Goal: Contribute content

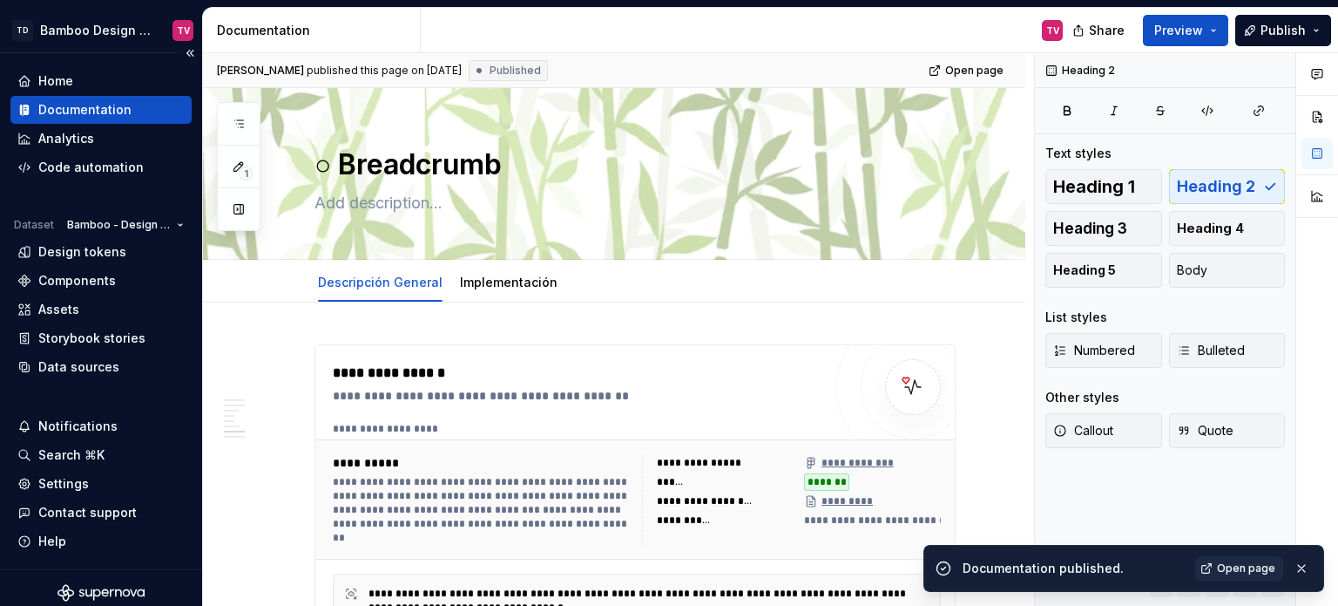
scroll to position [2313, 0]
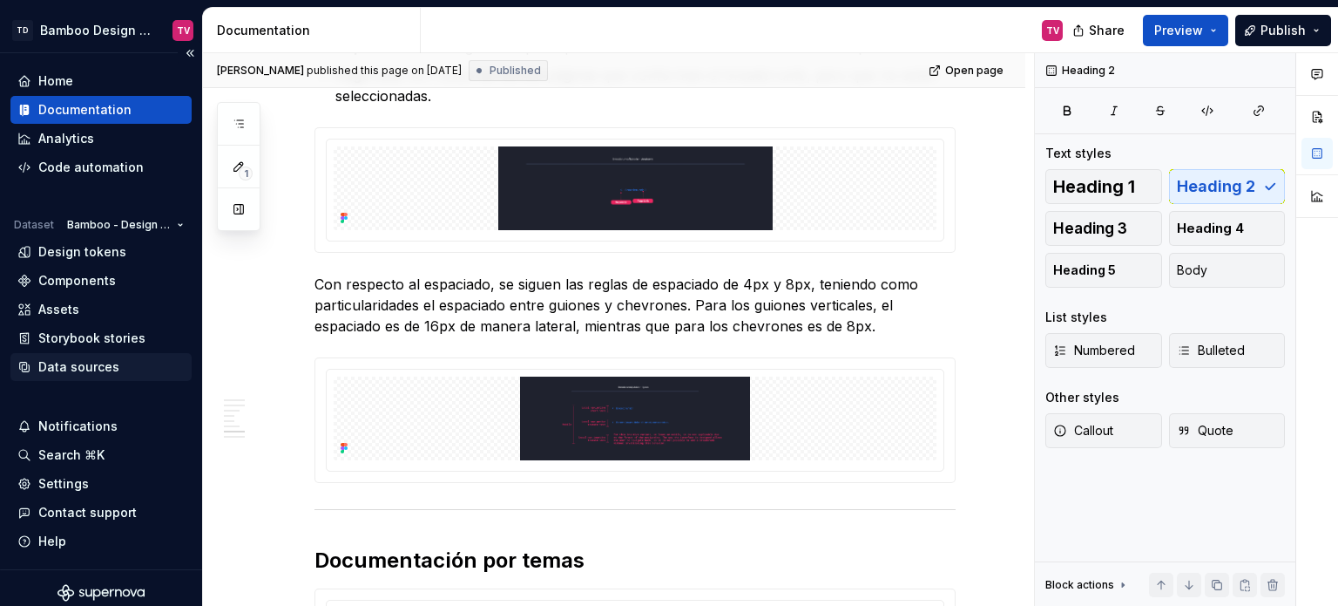
click at [86, 362] on div "Data sources" at bounding box center [78, 366] width 81 height 17
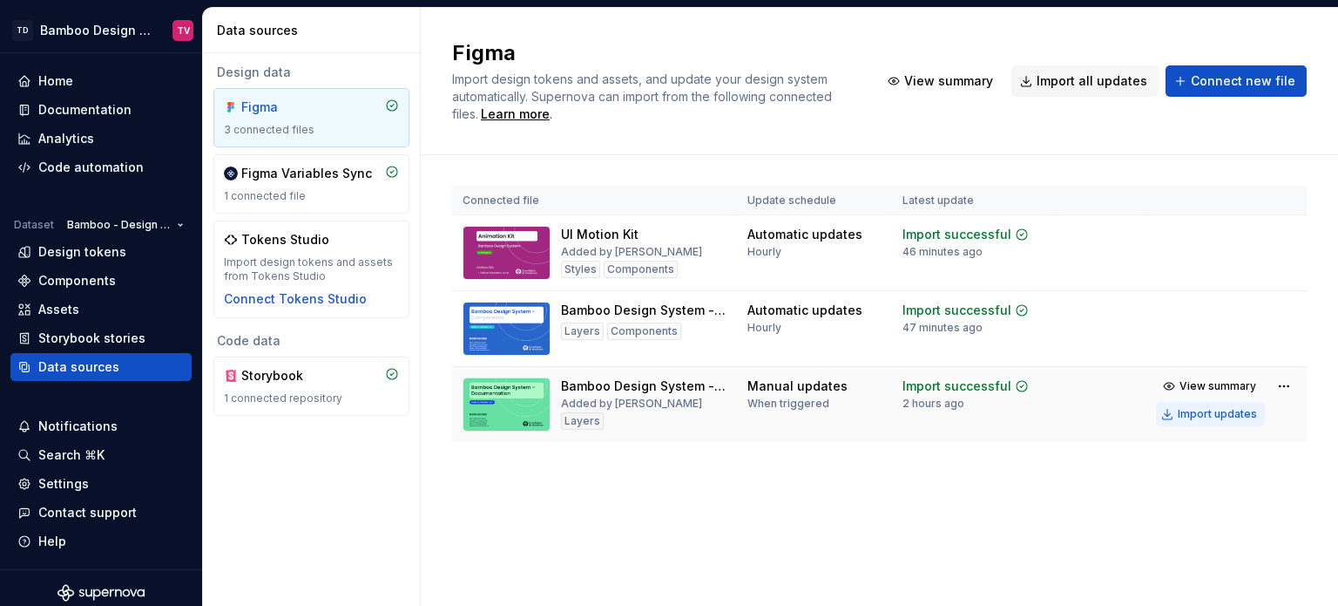
click at [1214, 421] on div "Import updates" at bounding box center [1217, 414] width 79 height 14
drag, startPoint x: 1195, startPoint y: 422, endPoint x: 1202, endPoint y: 438, distance: 18.0
click at [1202, 433] on td "View summary Import updates" at bounding box center [1226, 400] width 161 height 66
click at [1205, 417] on button "Import updates" at bounding box center [1210, 414] width 109 height 24
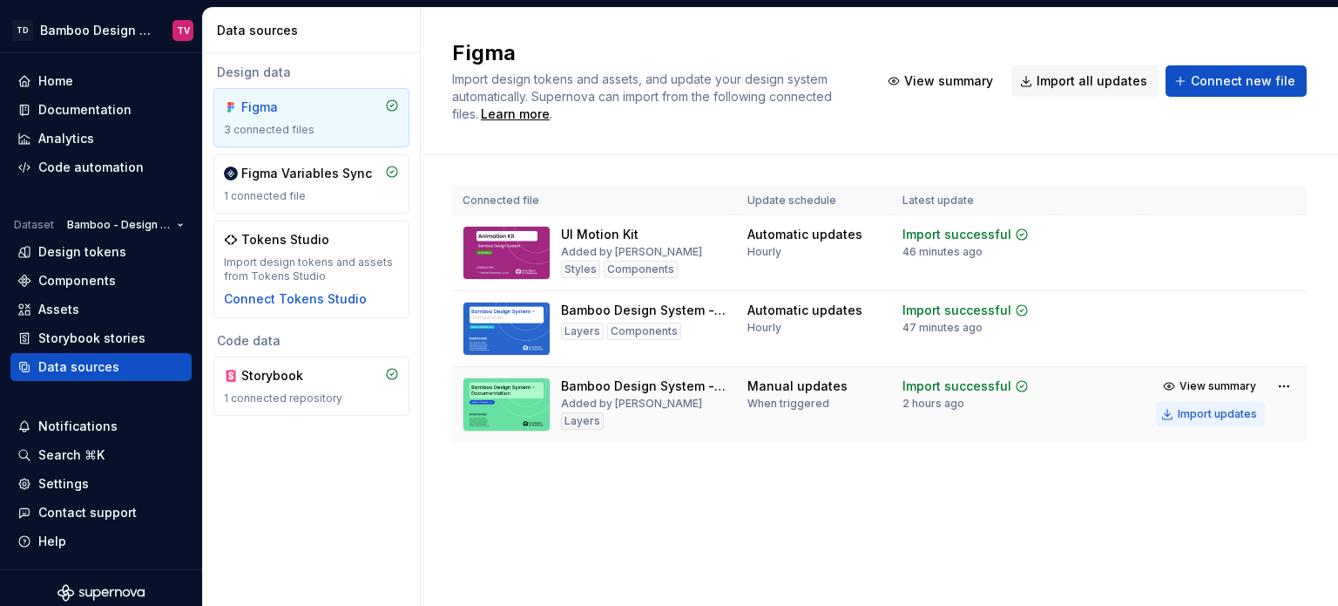
click at [1199, 421] on div "Import updates" at bounding box center [1217, 414] width 79 height 14
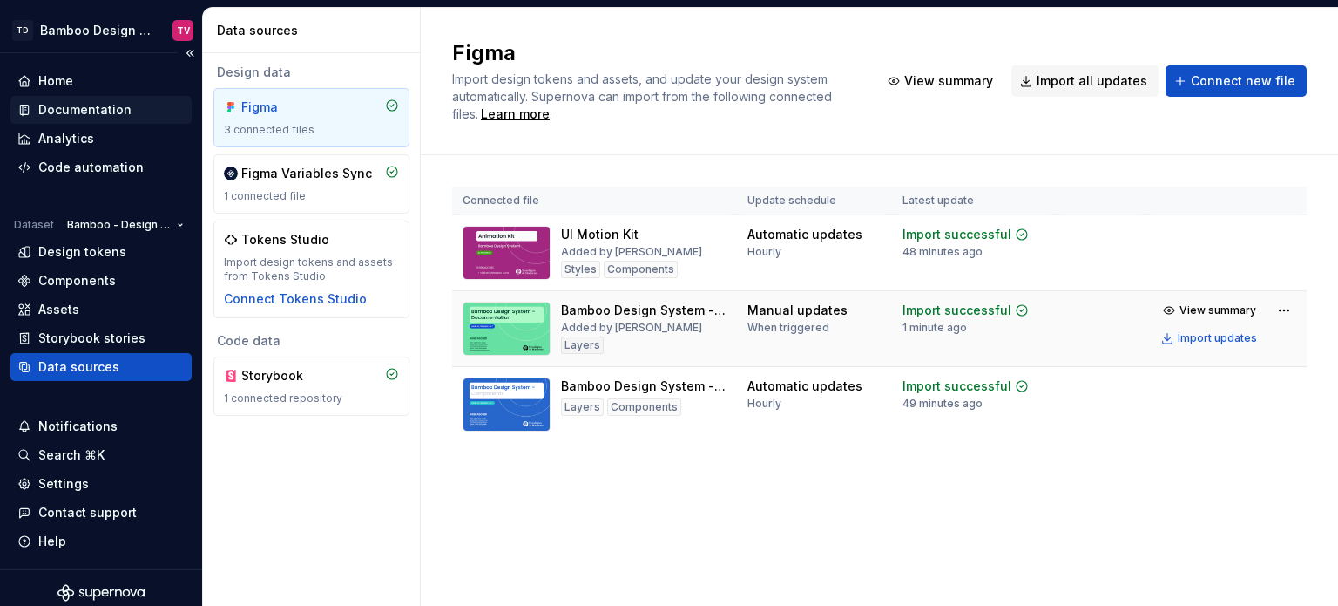
click at [118, 106] on div "Documentation" at bounding box center [84, 109] width 93 height 17
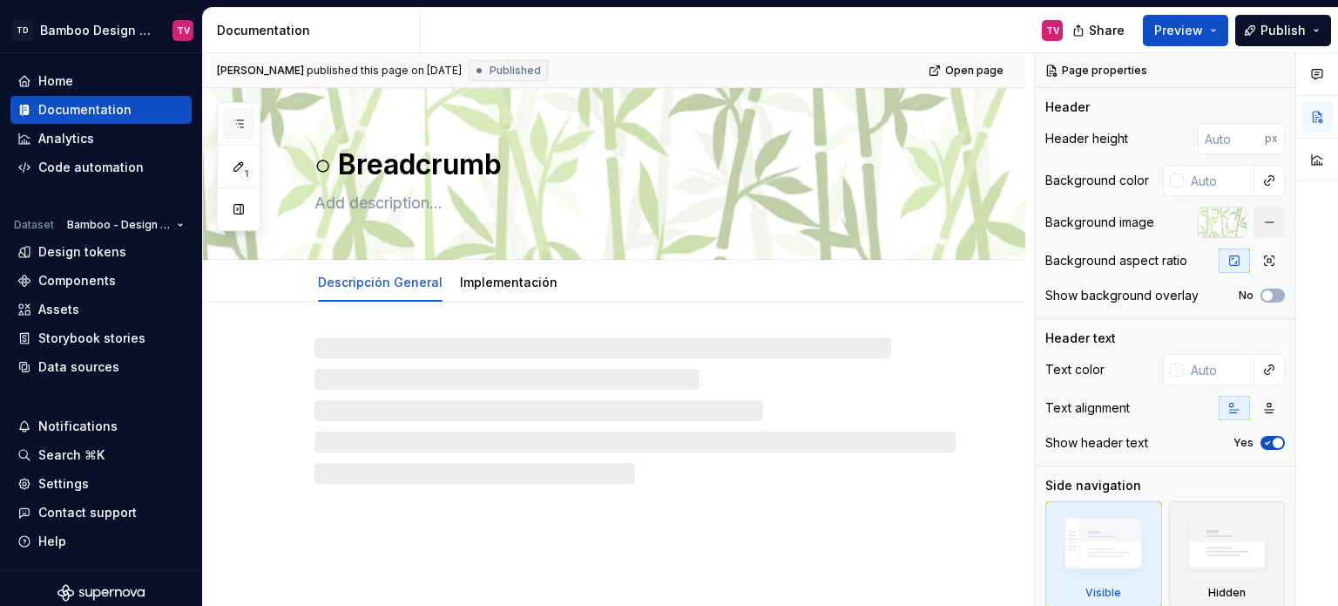
click at [239, 117] on icon "button" at bounding box center [239, 124] width 14 height 14
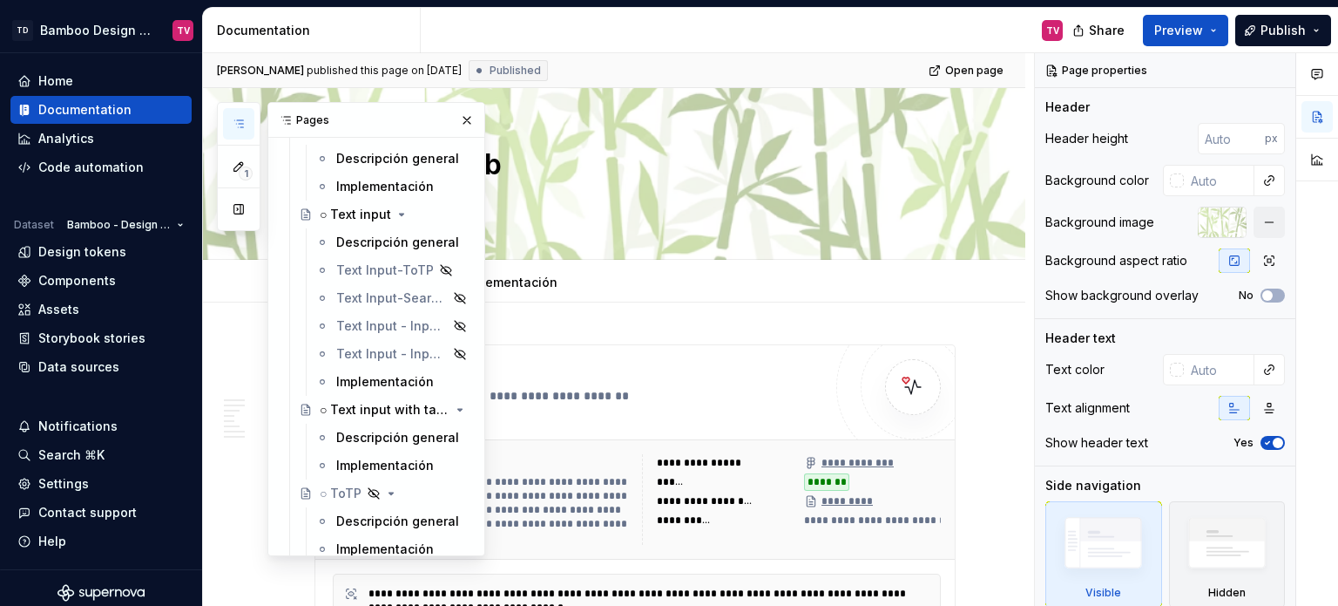
scroll to position [8016, 0]
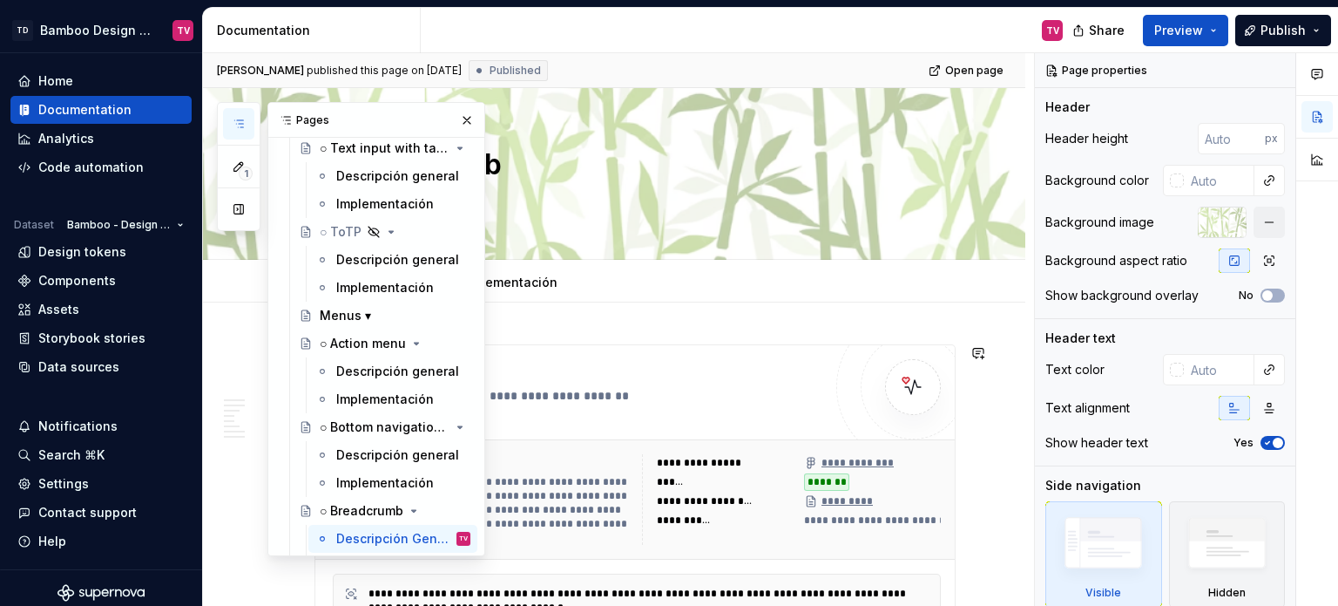
drag, startPoint x: 352, startPoint y: 375, endPoint x: 552, endPoint y: 2, distance: 423.3
click at [352, 375] on div "Descripción general" at bounding box center [397, 370] width 123 height 17
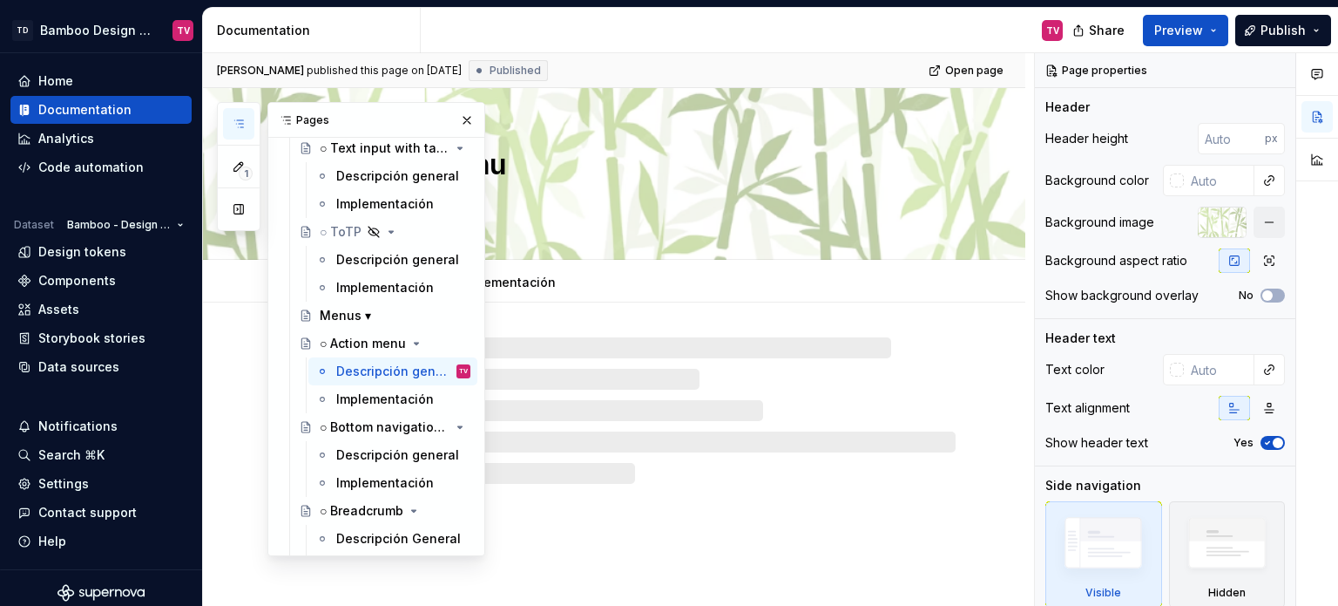
click at [461, 113] on button "button" at bounding box center [467, 120] width 24 height 24
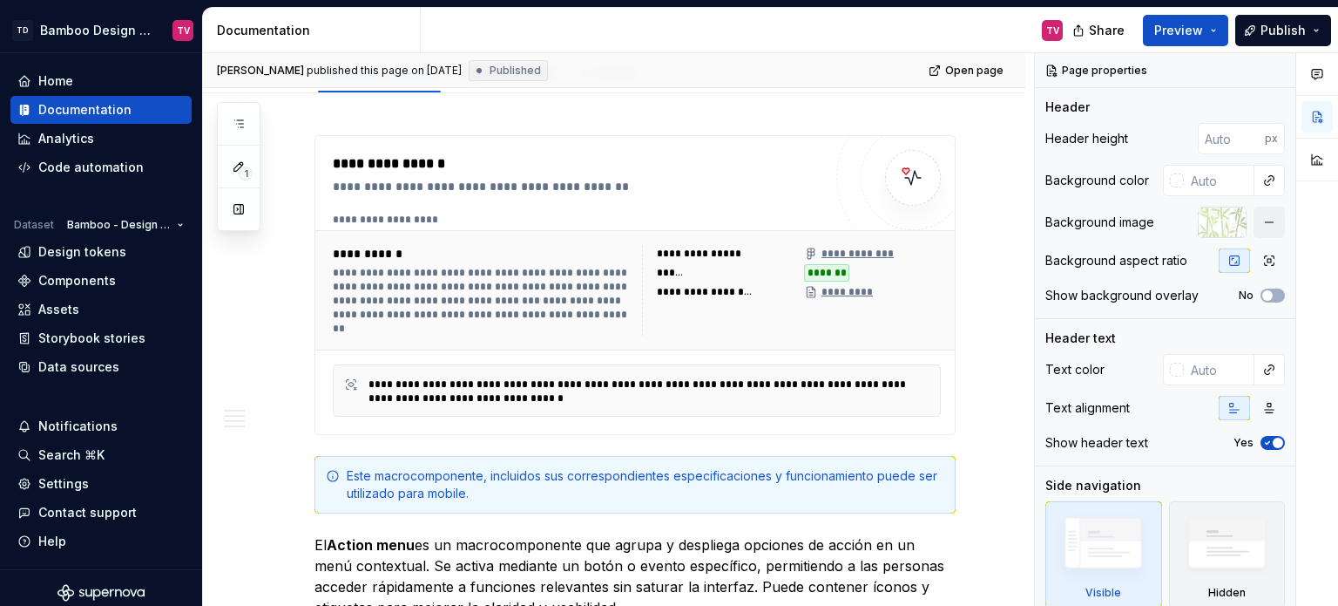
type textarea "*"
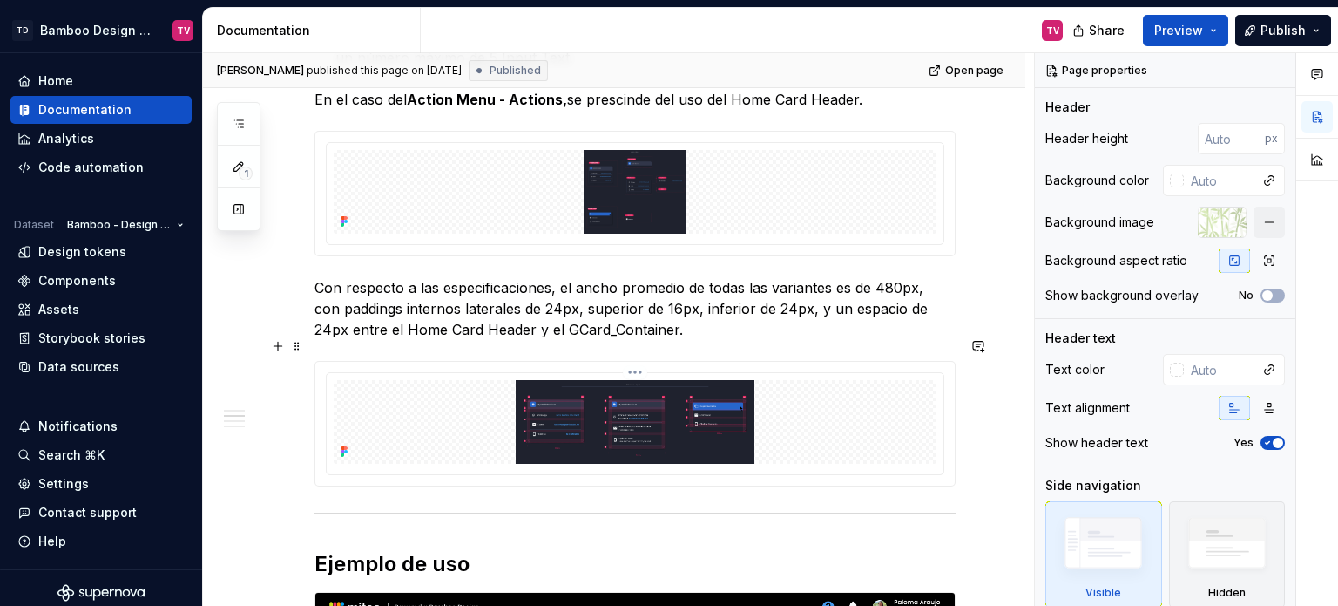
scroll to position [1568, 0]
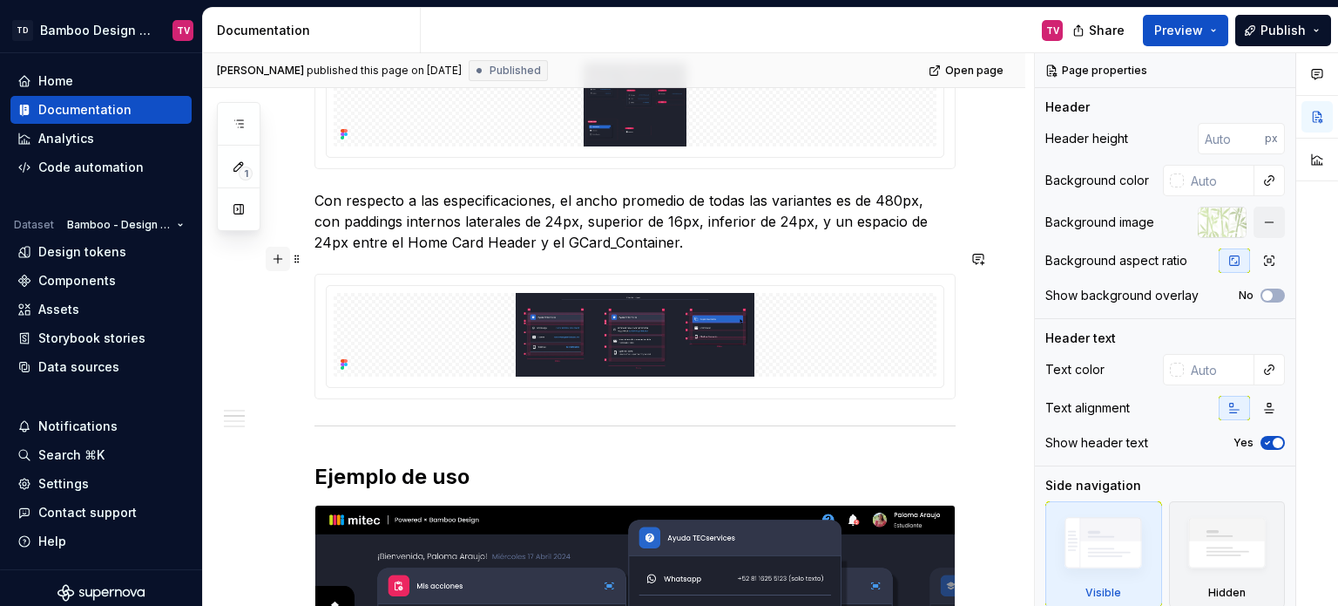
click at [279, 259] on button "button" at bounding box center [278, 259] width 24 height 24
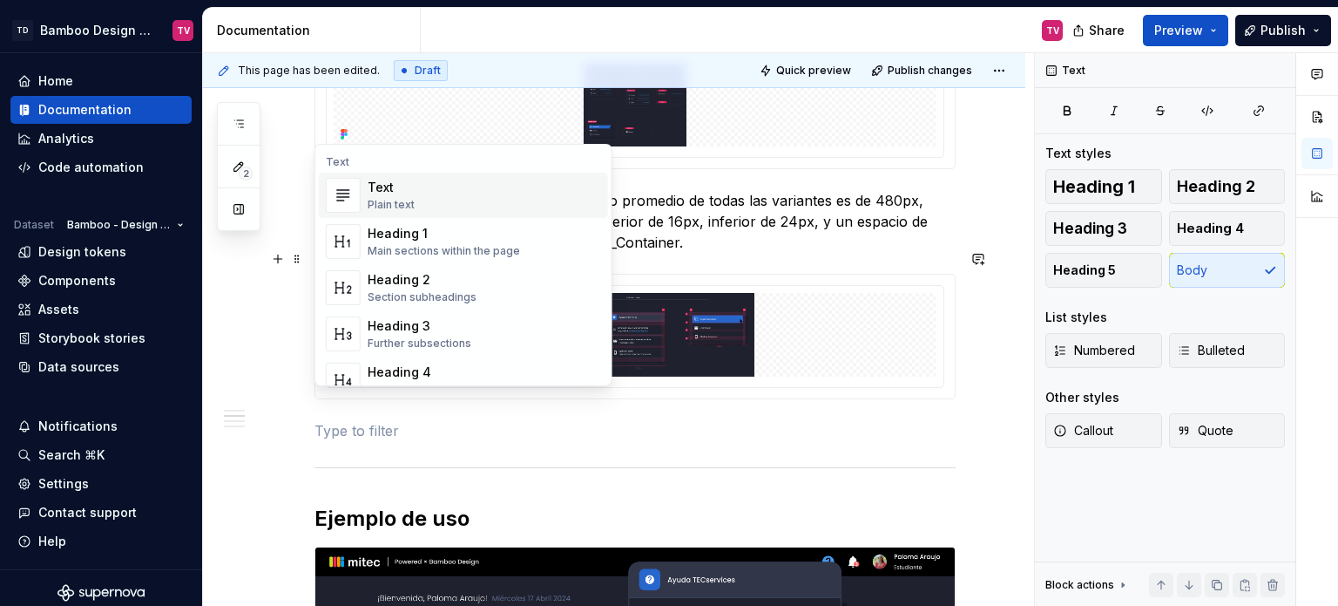
click at [438, 191] on div "Text Plain text" at bounding box center [485, 195] width 234 height 35
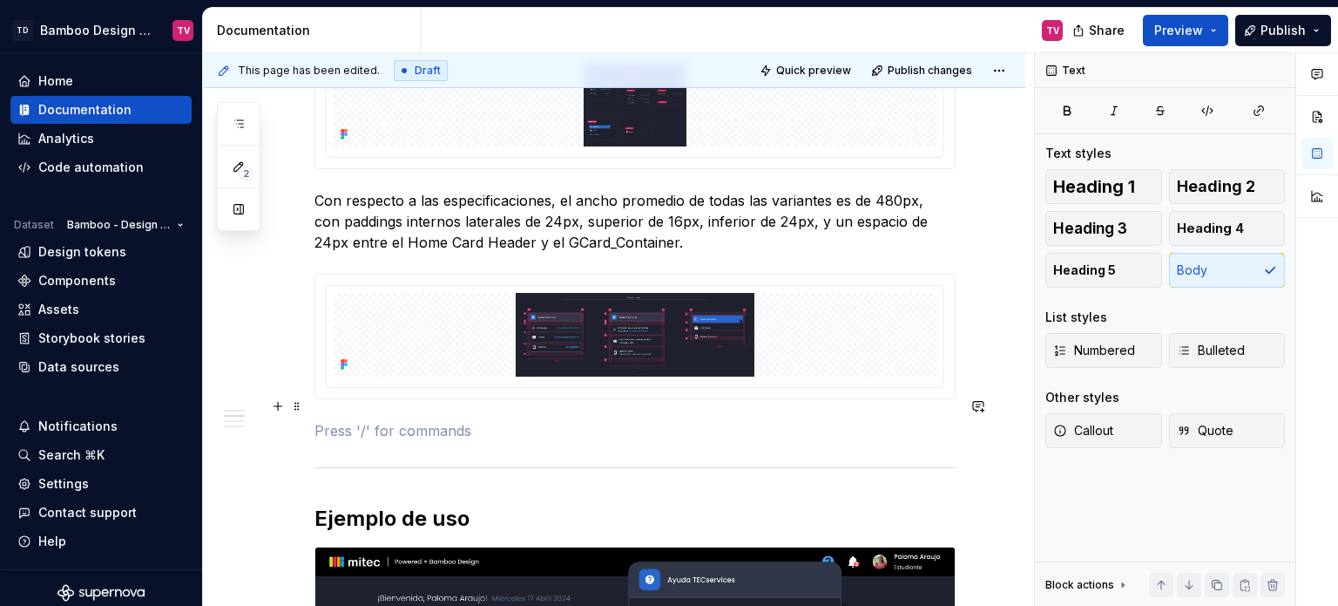
click at [378, 420] on p at bounding box center [635, 430] width 641 height 21
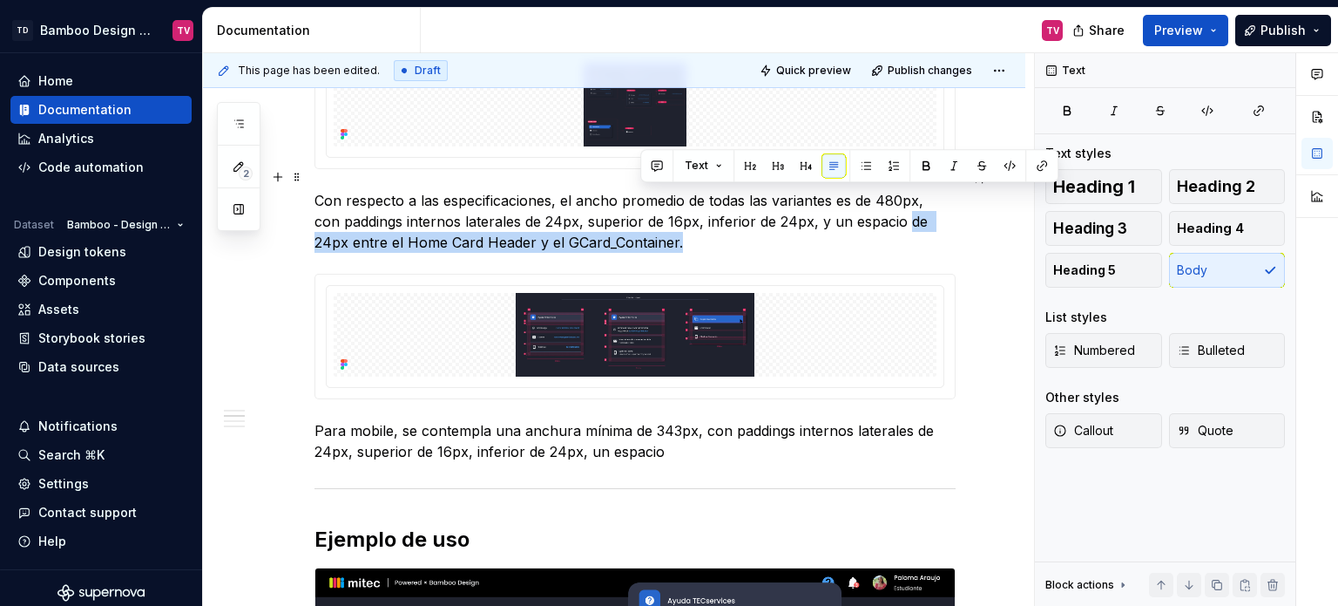
drag, startPoint x: 645, startPoint y: 221, endPoint x: 878, endPoint y: 200, distance: 234.5
click at [878, 200] on p "Con respecto a las especificaciones, el ancho promedio de todas las variantes e…" at bounding box center [635, 221] width 641 height 63
copy p "de 24px entre el Home Card Header y el GCard_Container."
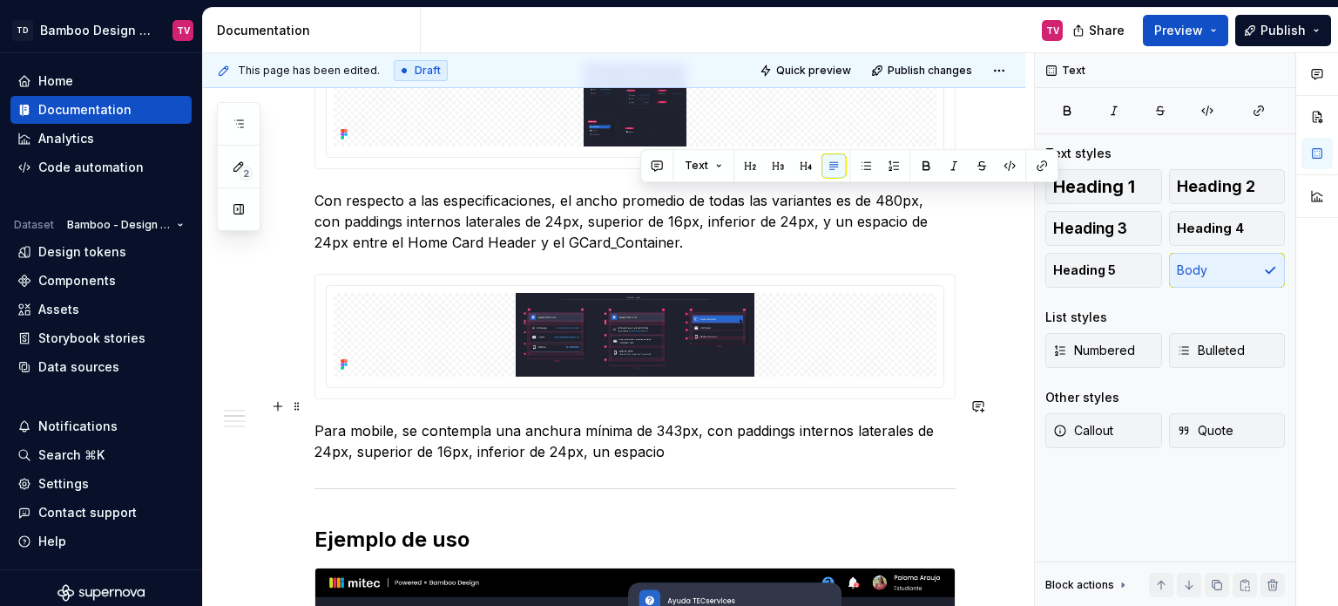
click at [673, 420] on p "Para mobile, se contempla una anchura mínima de 343px, con paddings internos la…" at bounding box center [635, 441] width 641 height 42
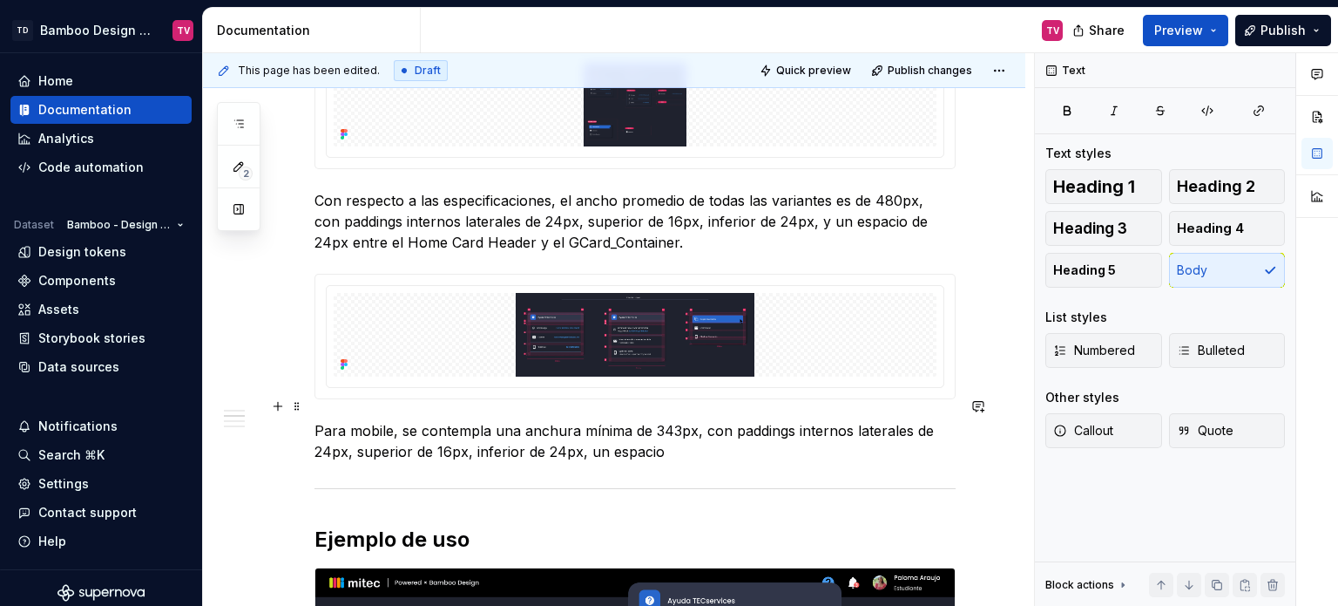
click at [666, 424] on p "Para mobile, se contempla una anchura mínima de 343px, con paddings internos la…" at bounding box center [635, 441] width 641 height 42
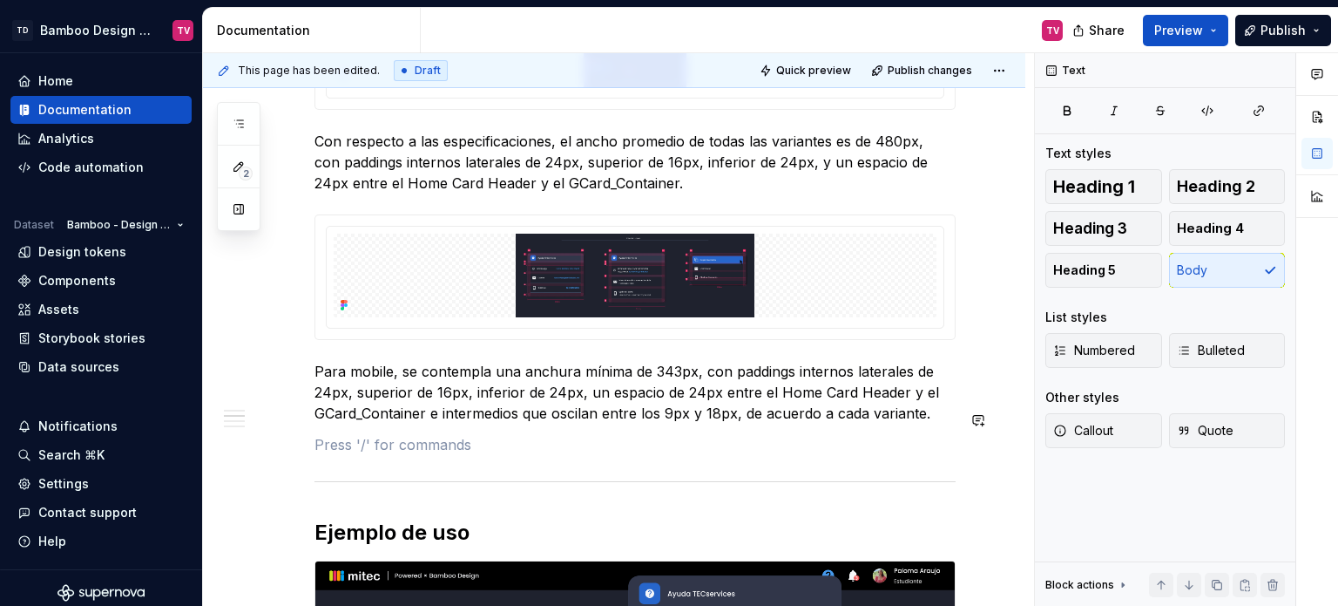
scroll to position [1743, 0]
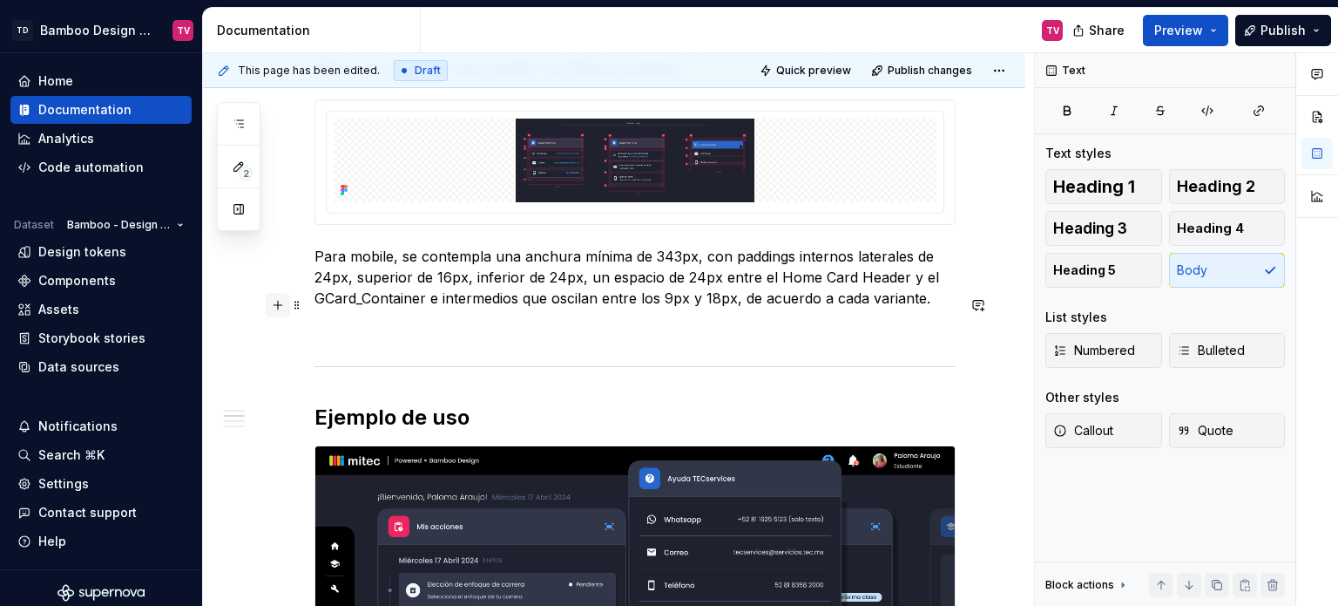
click at [280, 300] on button "button" at bounding box center [278, 305] width 24 height 24
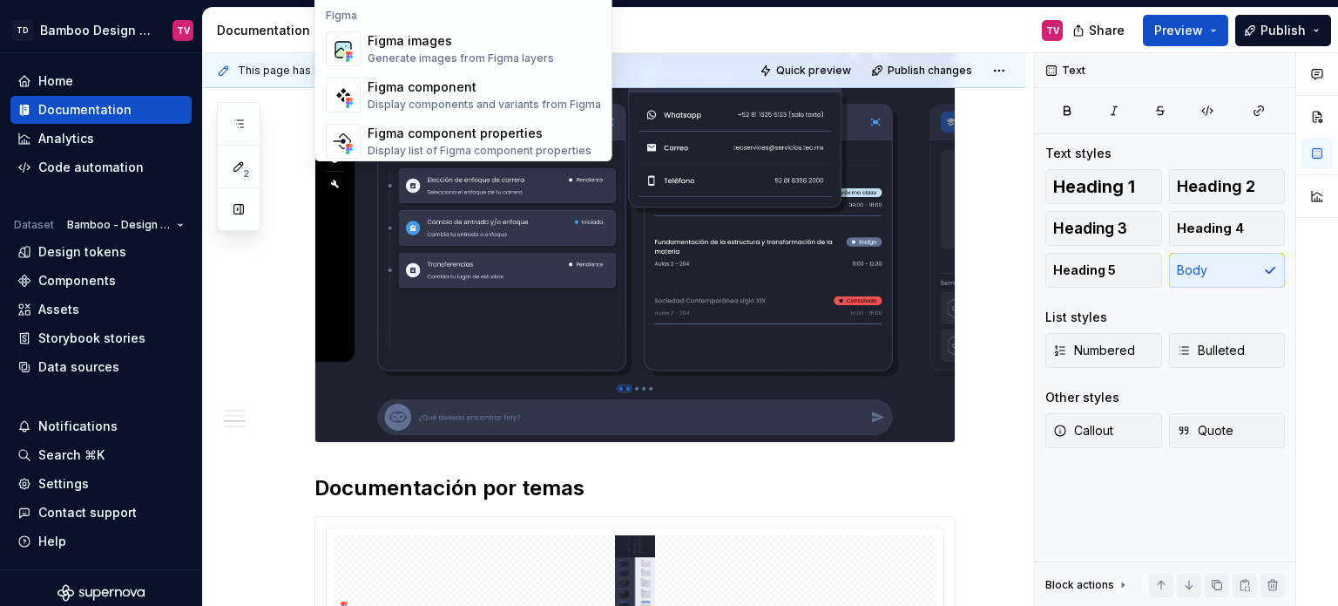
scroll to position [1559, 0]
click at [444, 51] on div "Generate images from Figma layers" at bounding box center [461, 58] width 186 height 14
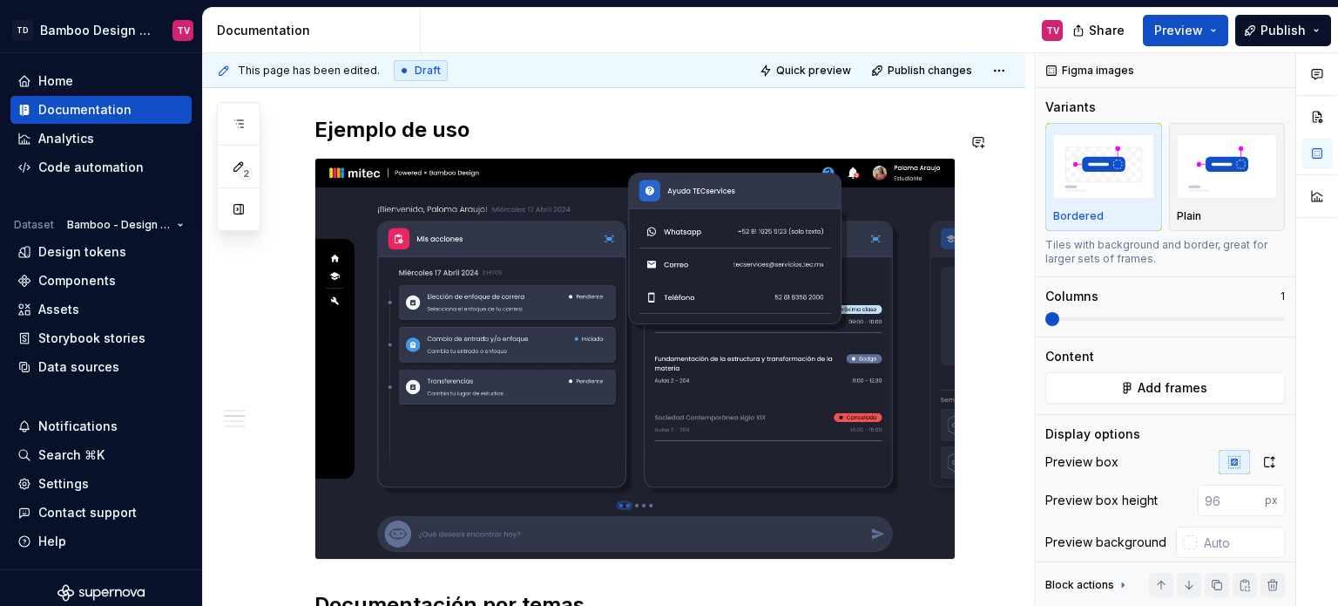
scroll to position [2025, 0]
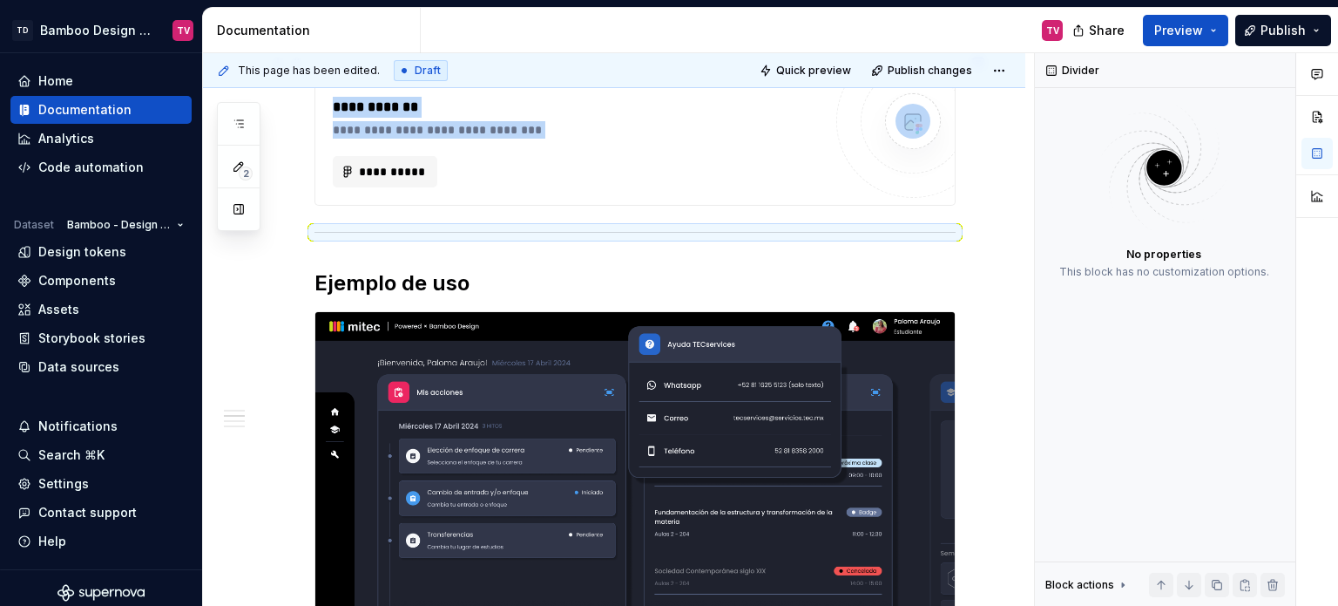
click at [680, 156] on div "**********" at bounding box center [578, 171] width 490 height 31
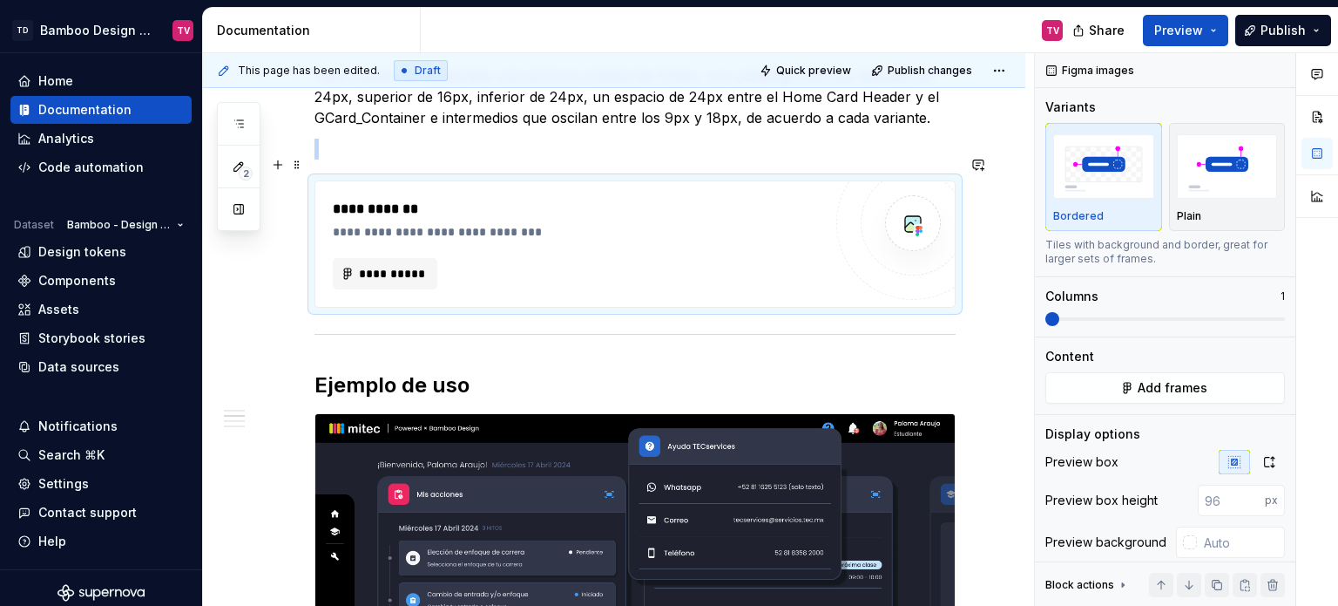
scroll to position [1763, 0]
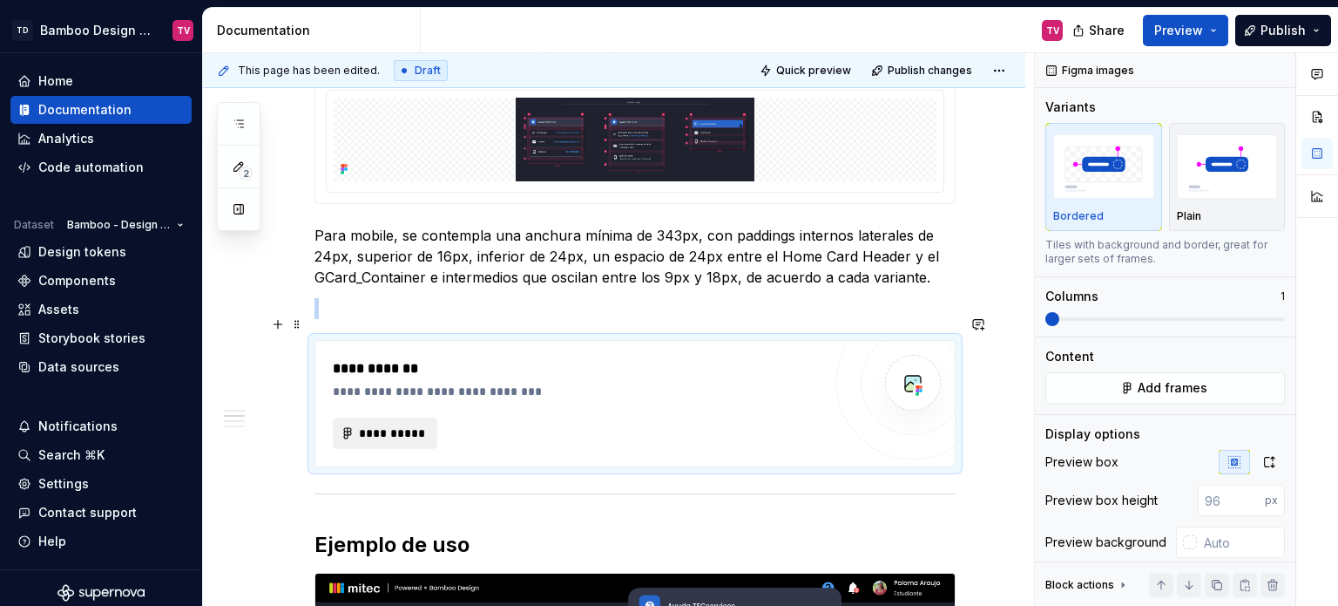
click at [360, 424] on span "**********" at bounding box center [392, 432] width 68 height 17
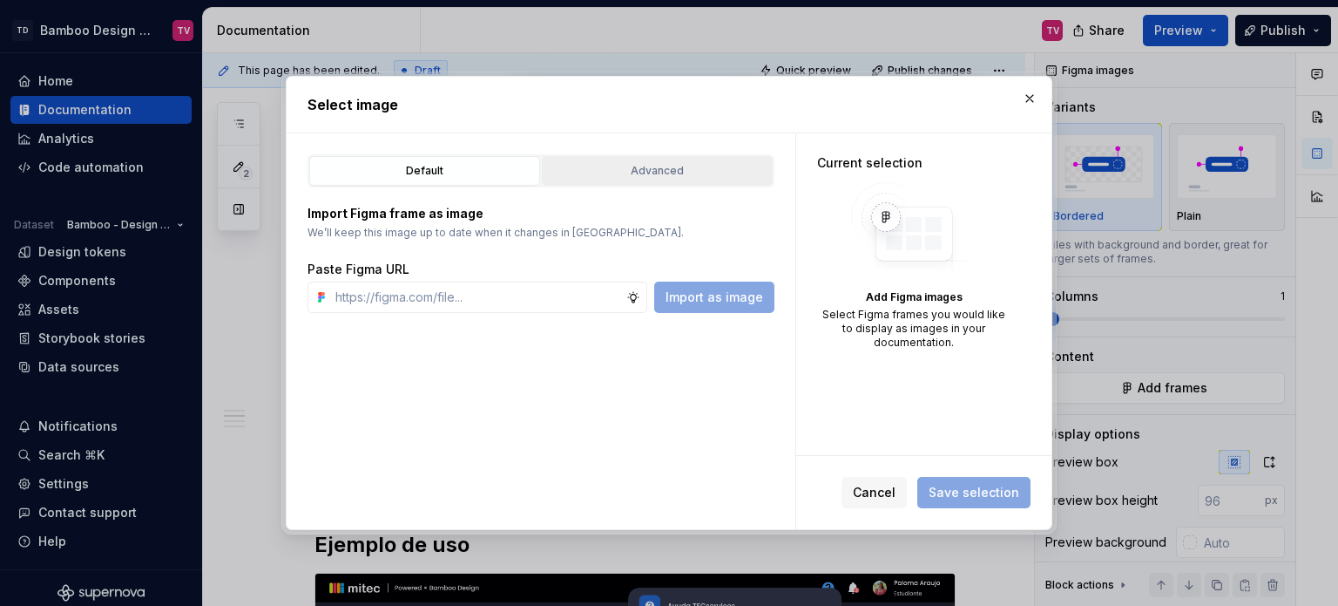
click at [653, 171] on div "Advanced" at bounding box center [657, 170] width 219 height 17
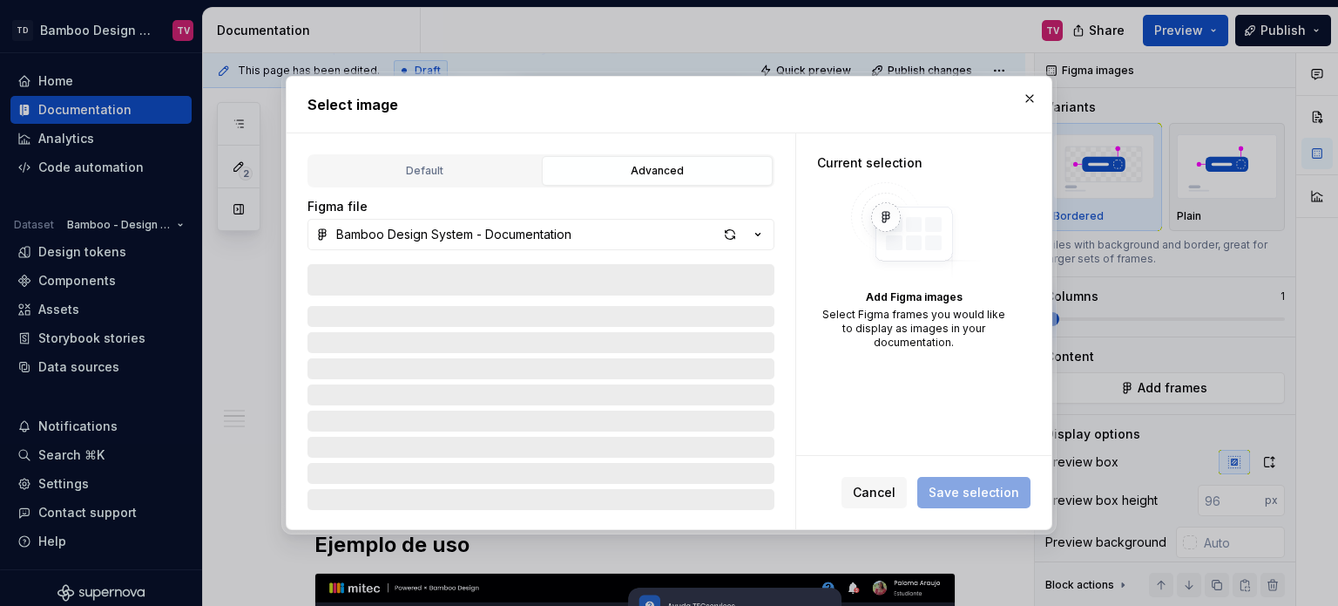
click at [652, 171] on div "Advanced" at bounding box center [657, 170] width 219 height 17
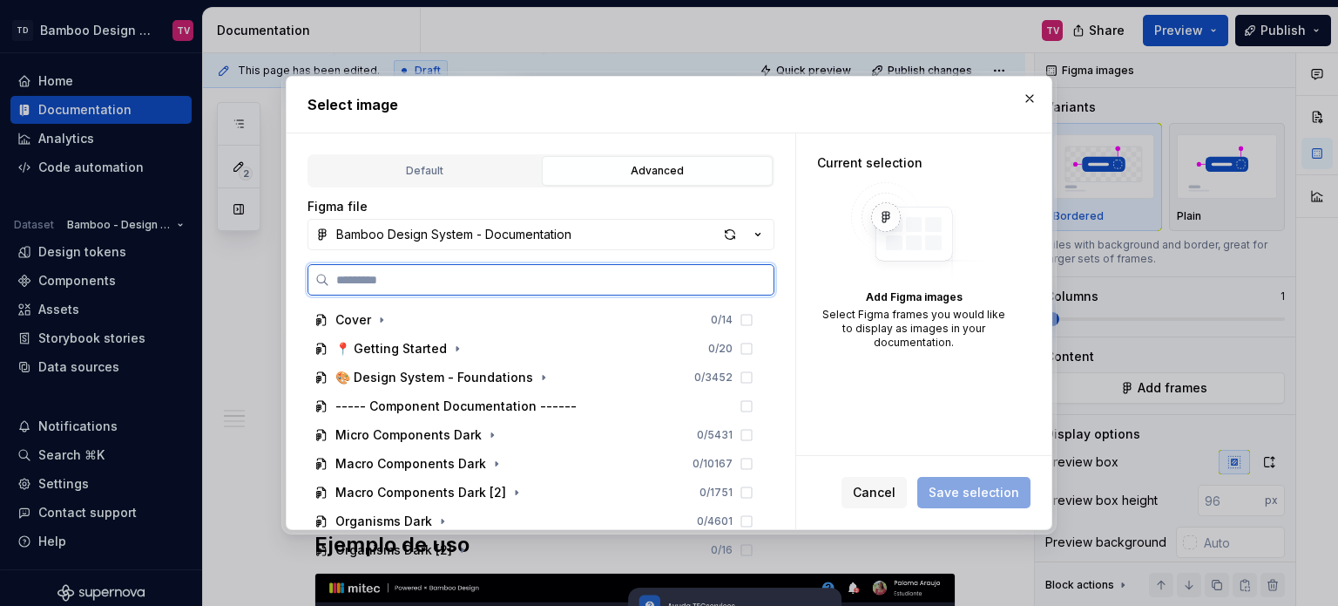
type textarea "*"
paste input "**********"
type input "**********"
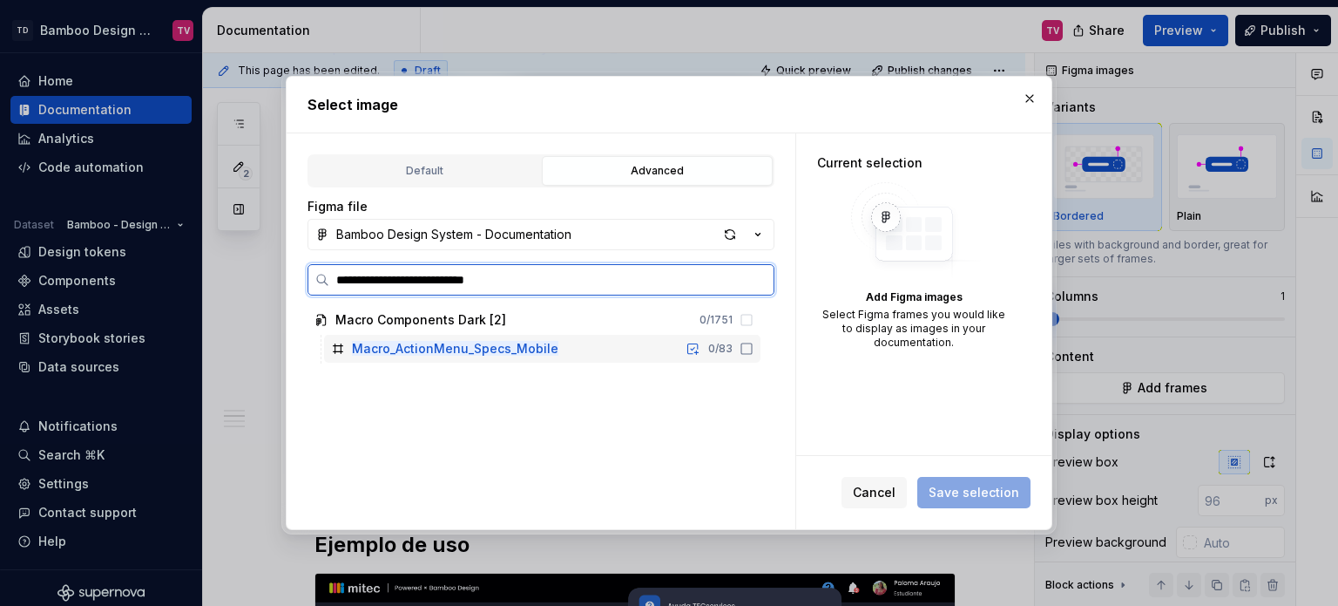
click at [751, 348] on icon at bounding box center [746, 348] width 10 height 10
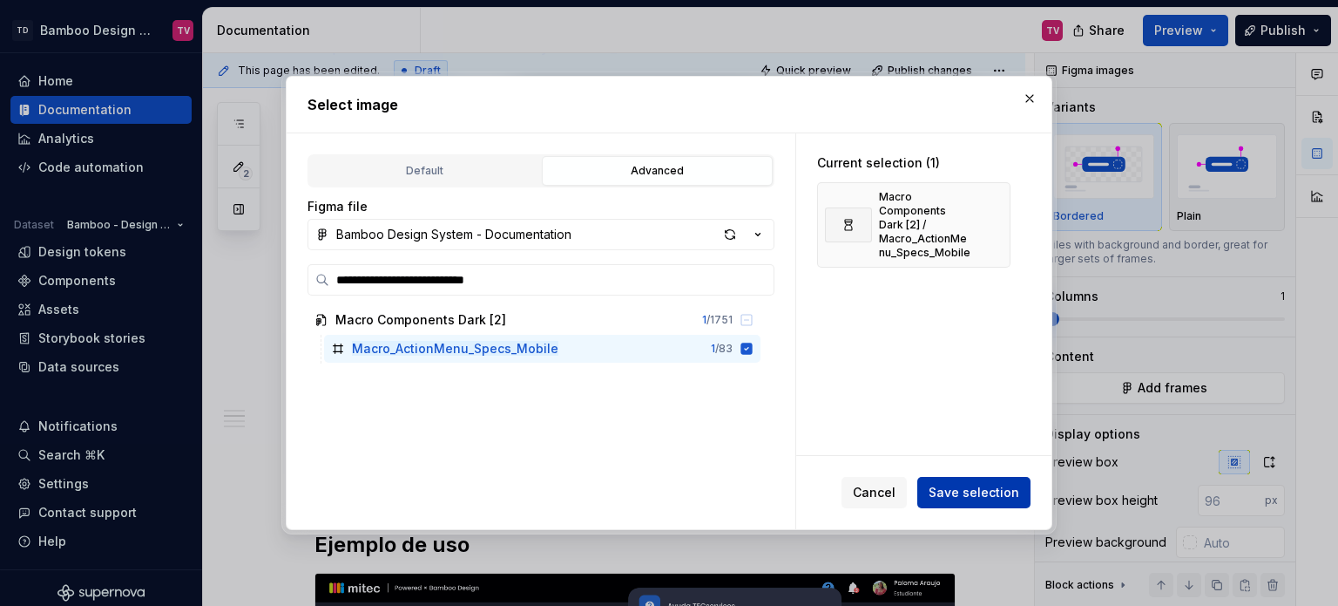
click at [1002, 499] on span "Save selection" at bounding box center [974, 492] width 91 height 17
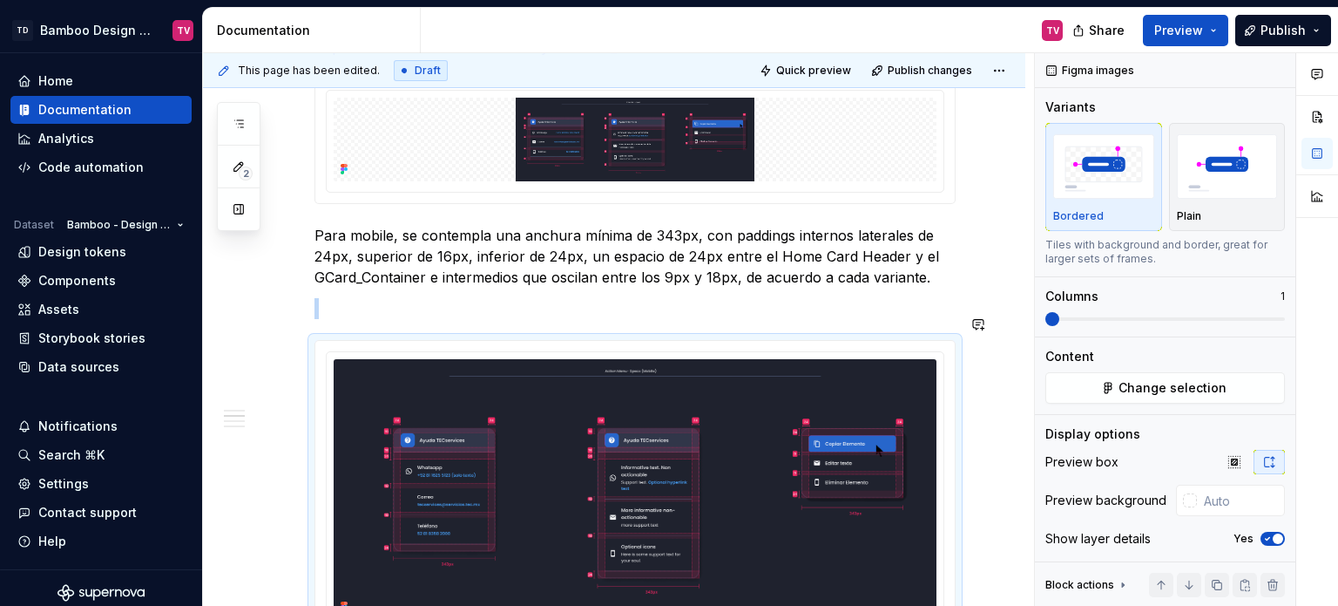
scroll to position [1818, 0]
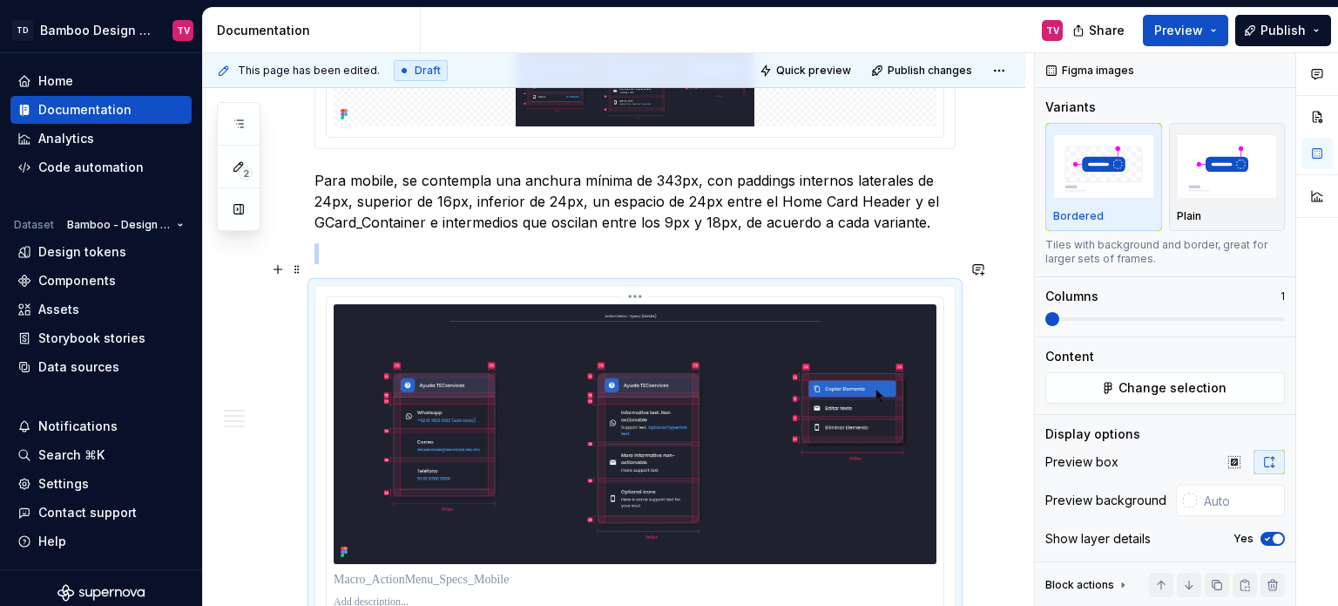
click at [381, 313] on img at bounding box center [635, 434] width 603 height 260
click at [416, 243] on p at bounding box center [635, 253] width 641 height 21
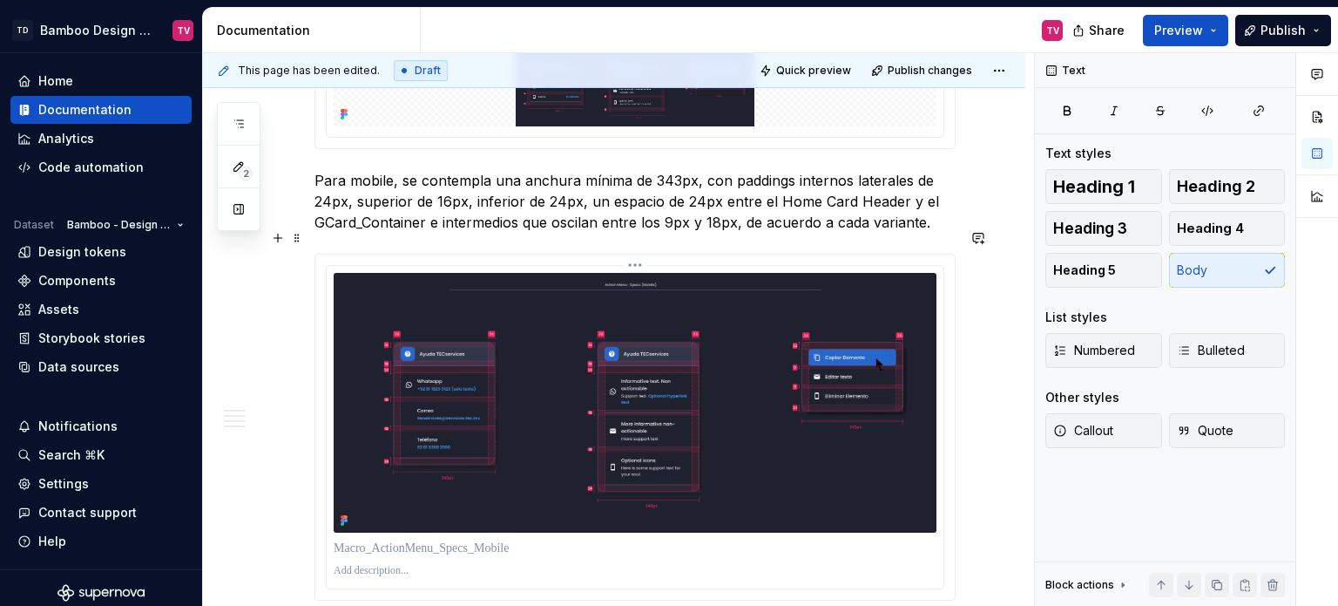
click at [408, 273] on img at bounding box center [635, 403] width 603 height 260
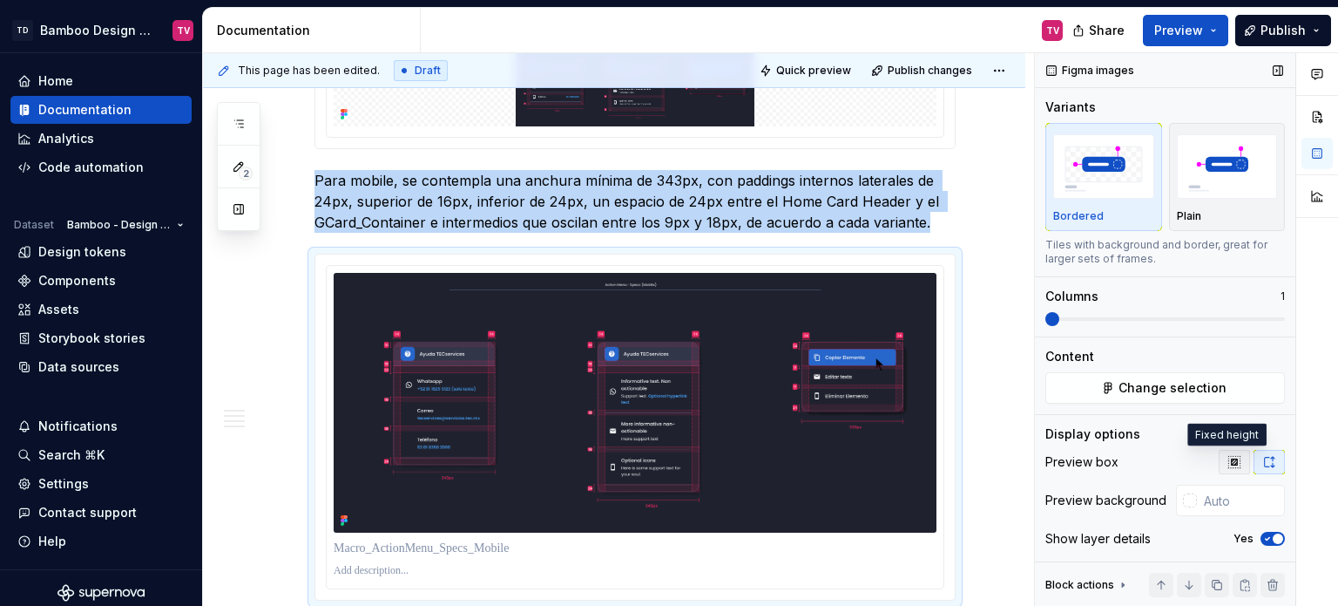
click at [1228, 460] on icon "button" at bounding box center [1235, 462] width 14 height 14
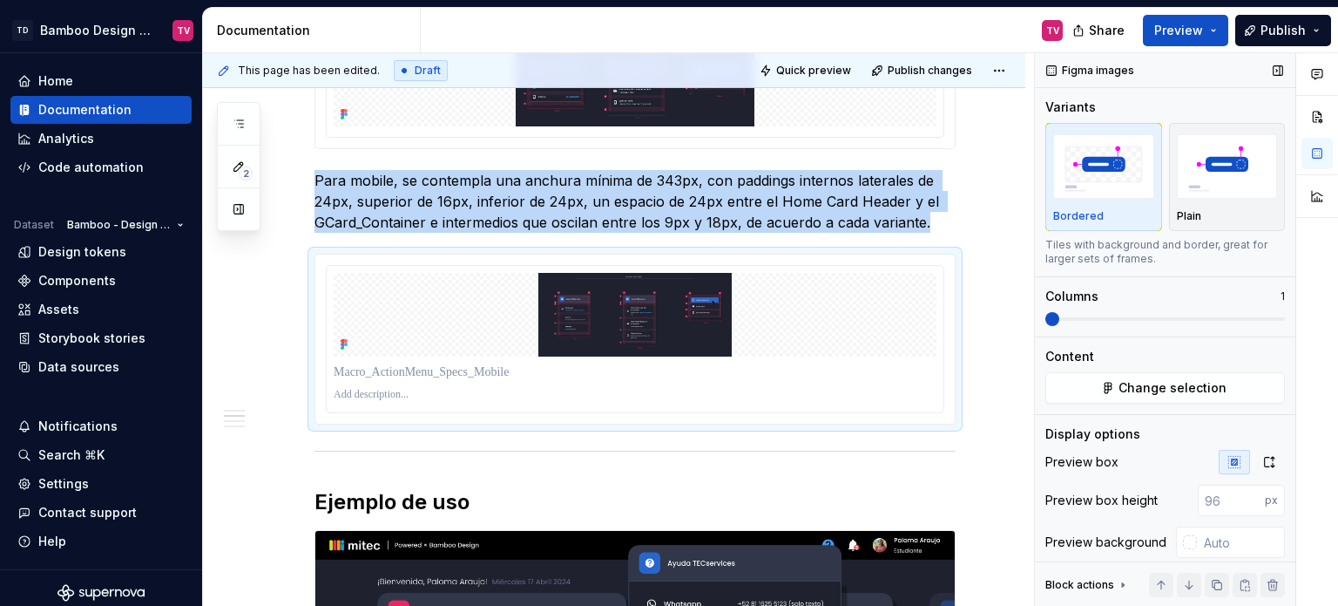
scroll to position [52, 0]
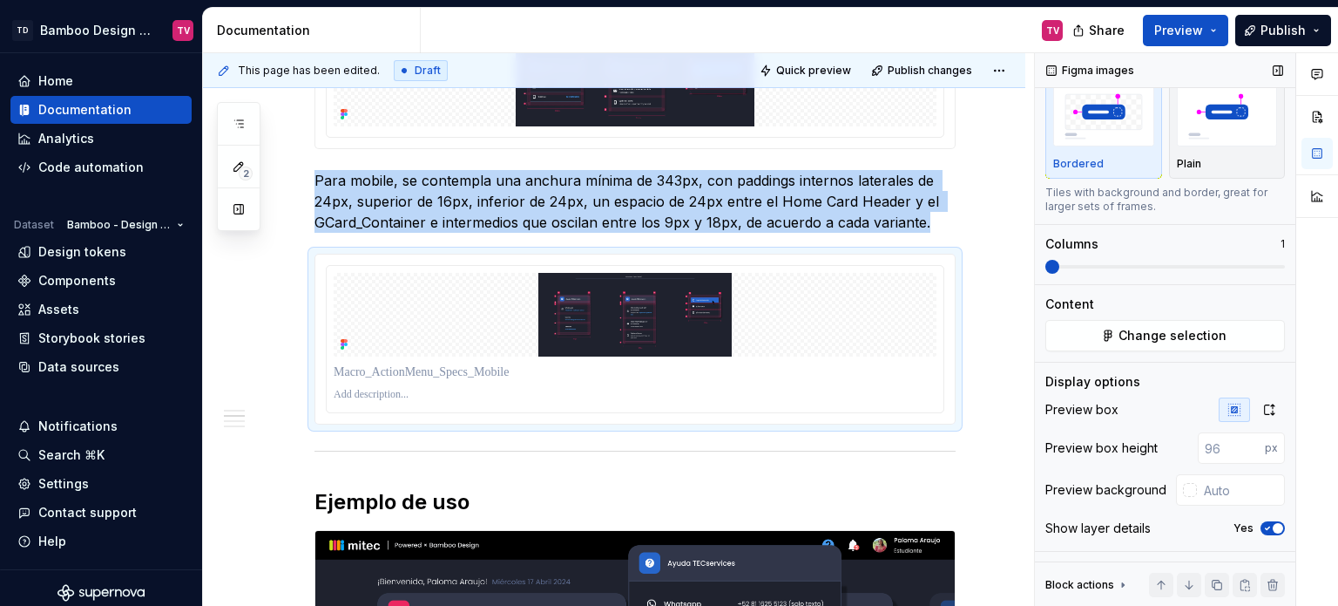
click at [1262, 524] on icon "button" at bounding box center [1268, 528] width 14 height 10
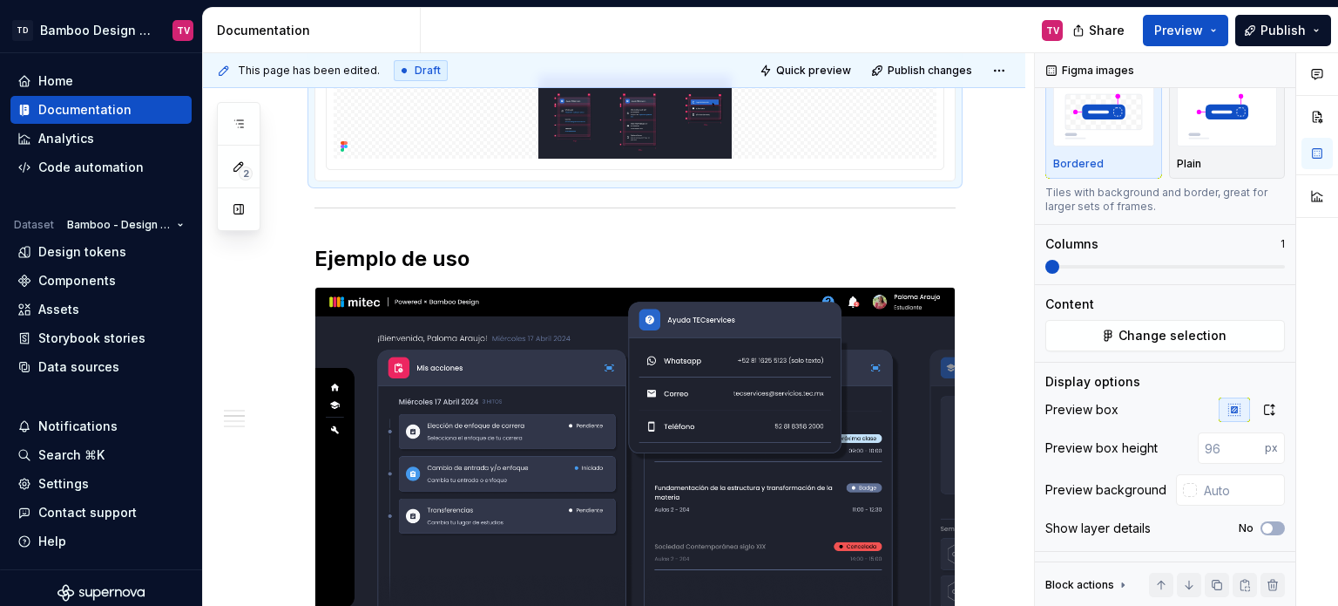
scroll to position [2080, 0]
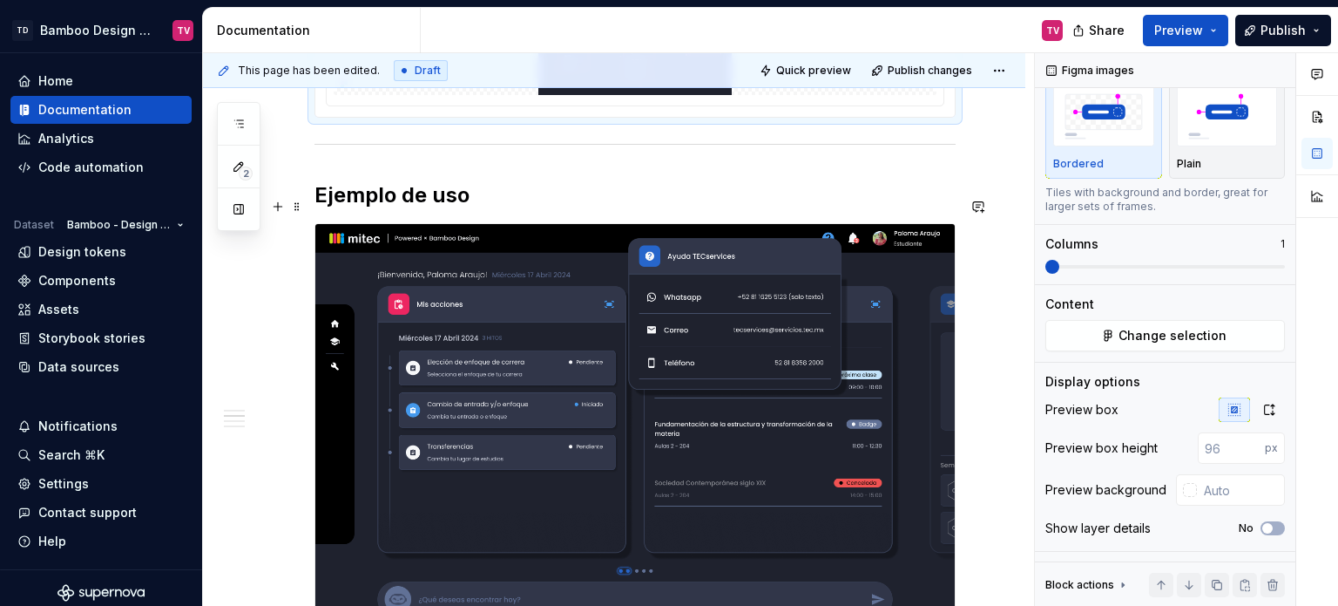
click at [571, 265] on img at bounding box center [635, 424] width 640 height 400
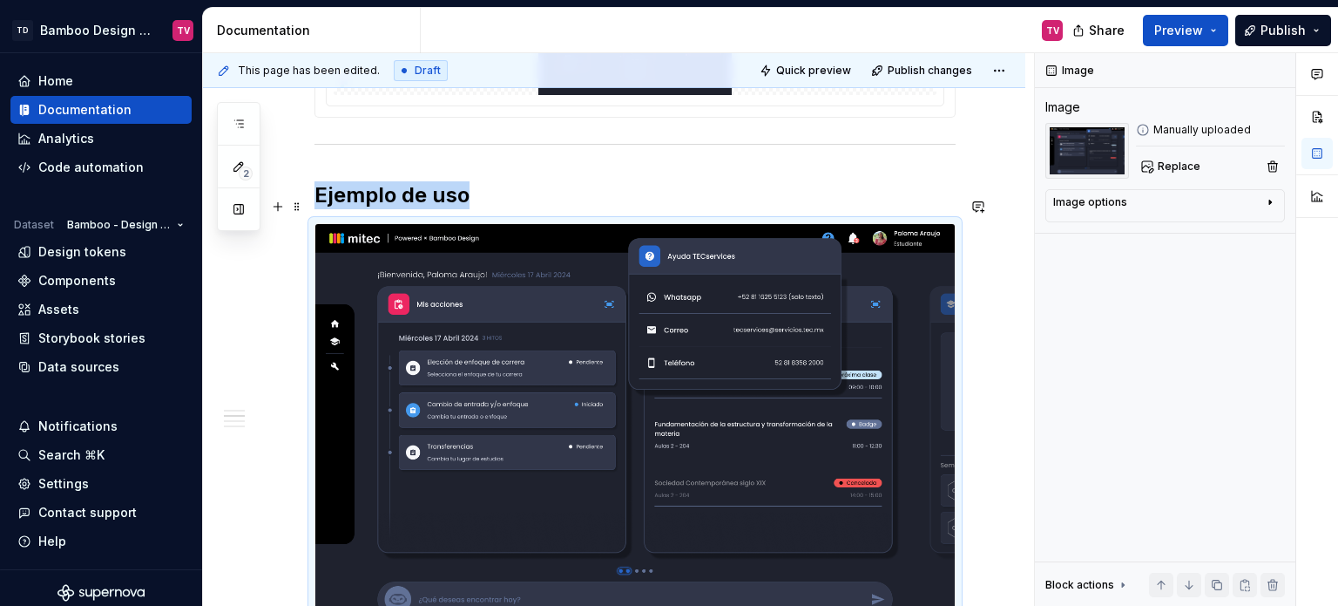
click at [758, 347] on img at bounding box center [635, 424] width 640 height 400
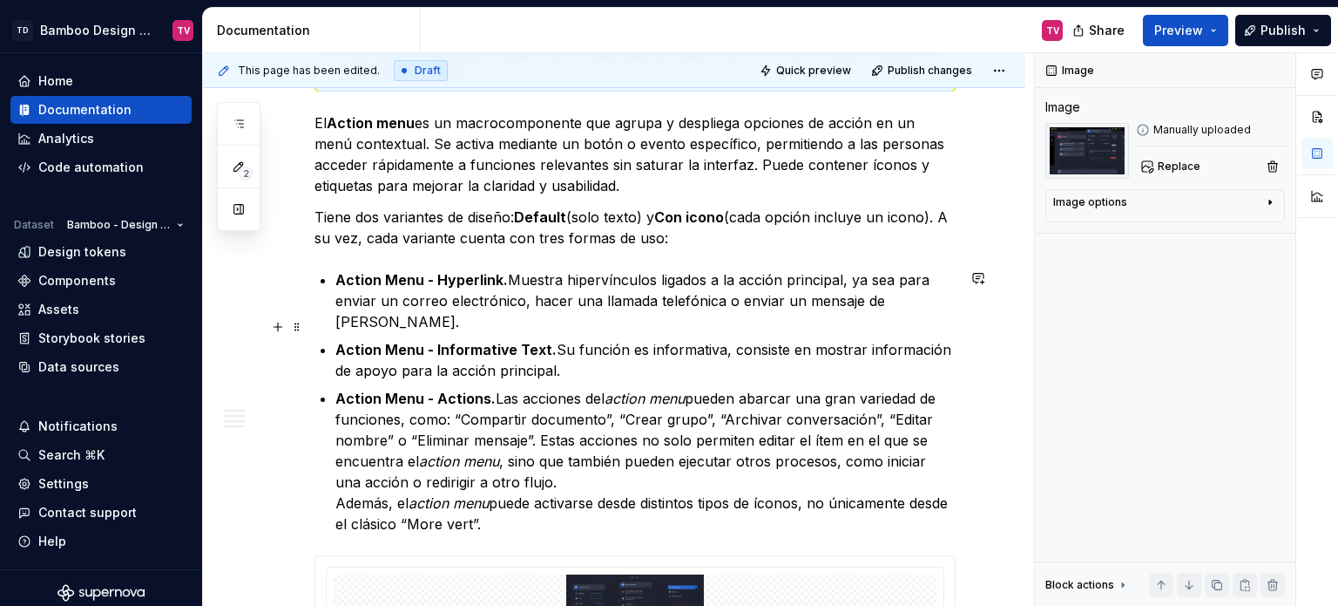
scroll to position [424, 0]
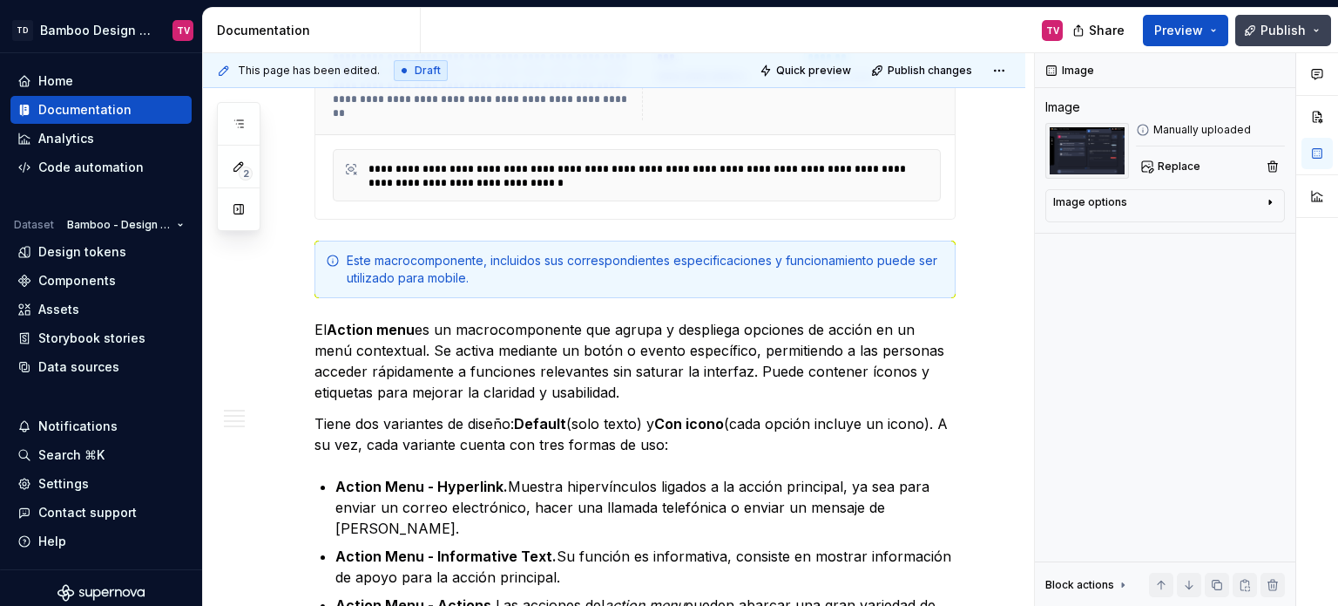
click at [1282, 24] on span "Publish" at bounding box center [1283, 30] width 45 height 17
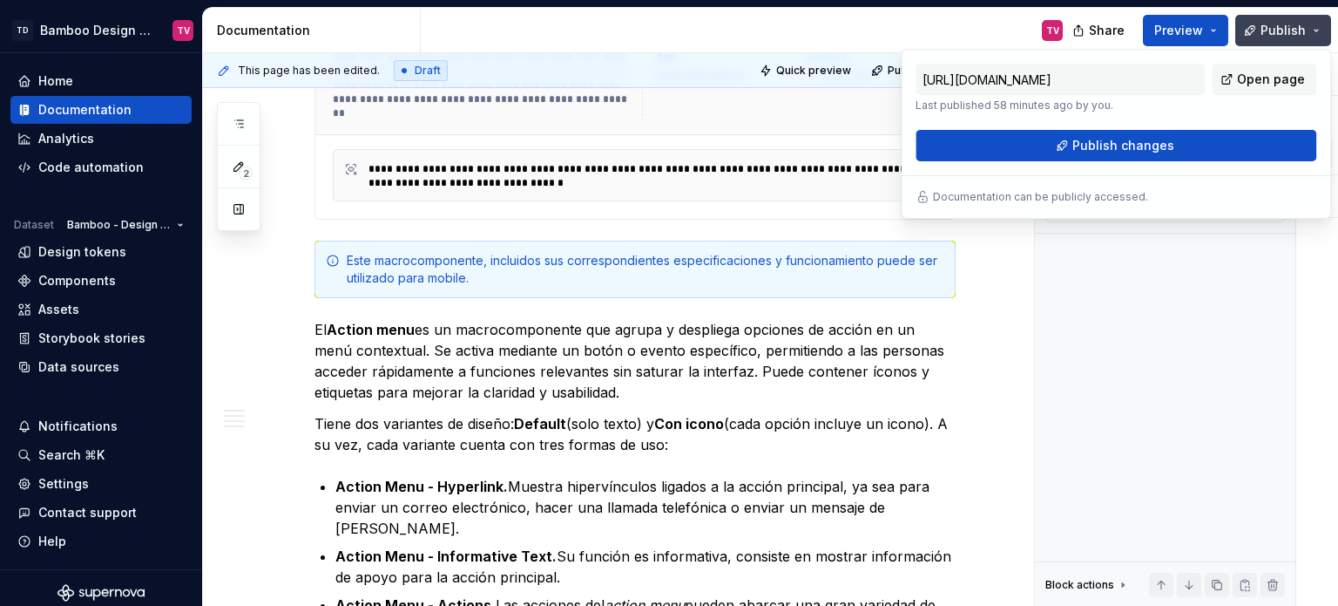
click at [1000, 150] on button "Publish changes" at bounding box center [1116, 145] width 401 height 31
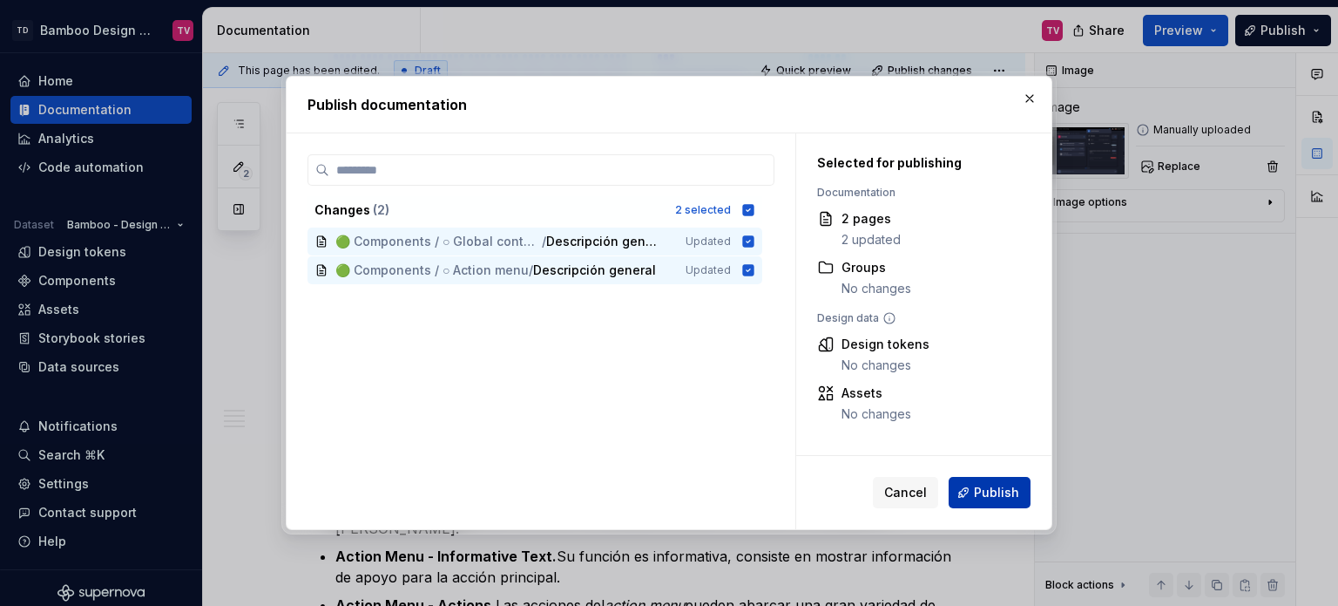
click at [992, 496] on span "Publish" at bounding box center [996, 492] width 45 height 17
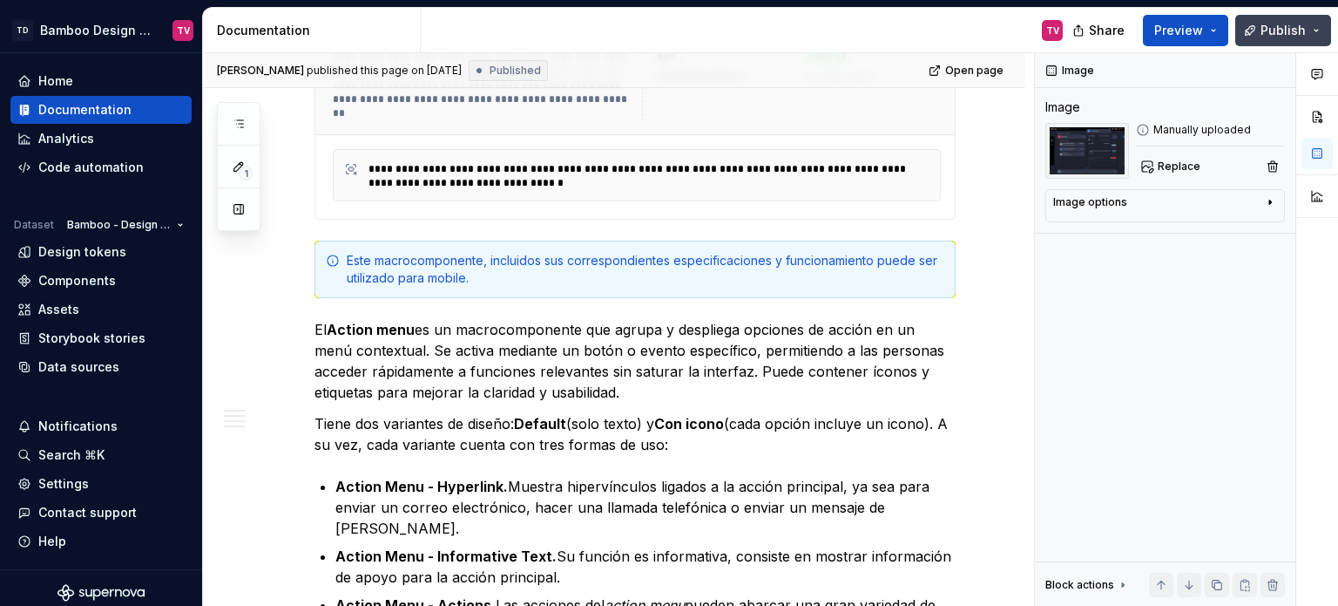
click at [1273, 41] on button "Publish" at bounding box center [1283, 30] width 96 height 31
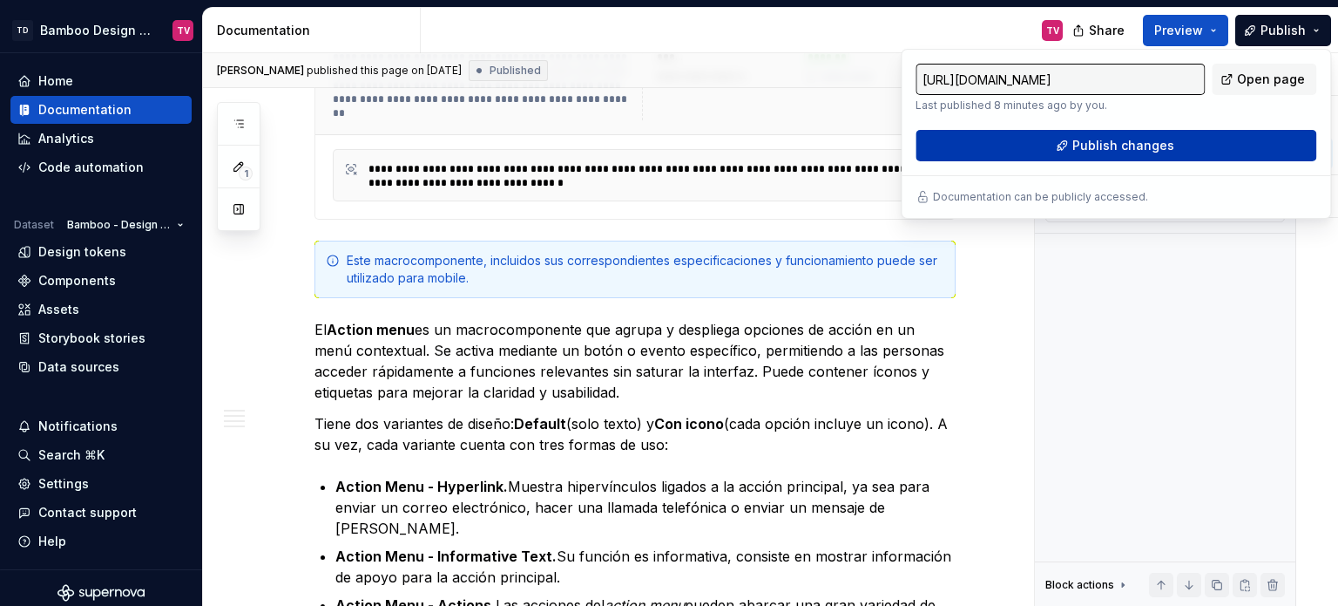
click at [1046, 153] on button "Publish changes" at bounding box center [1116, 145] width 401 height 31
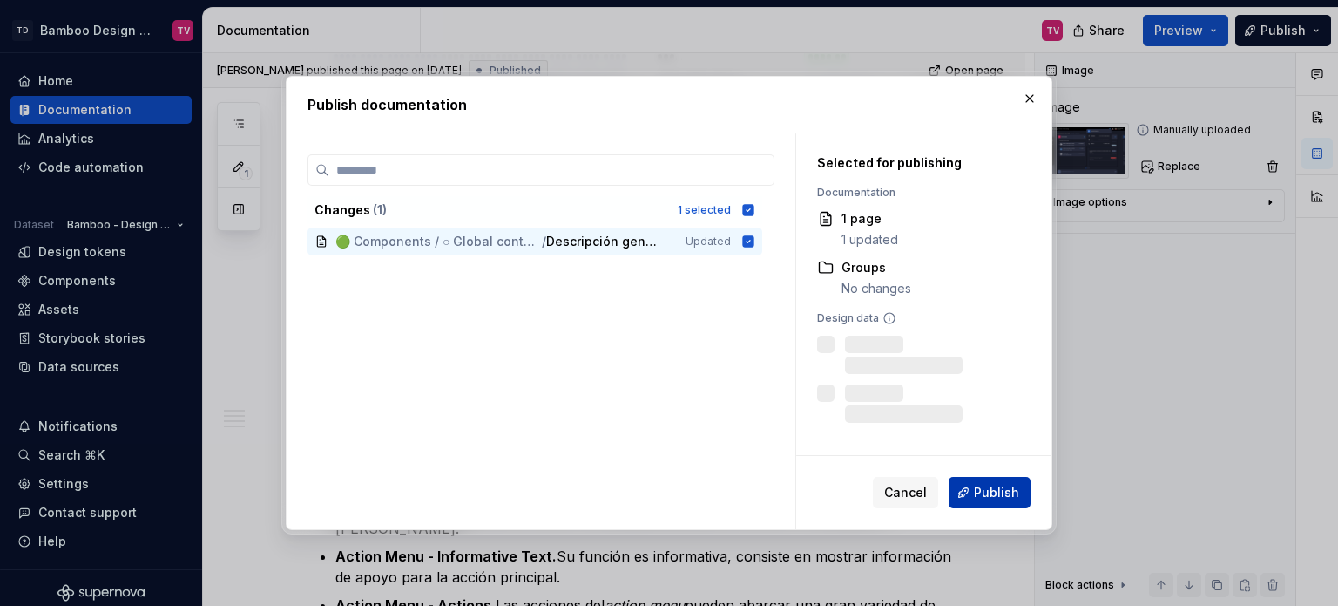
click at [994, 498] on span "Publish" at bounding box center [996, 492] width 45 height 17
type textarea "*"
